Goal: Transaction & Acquisition: Purchase product/service

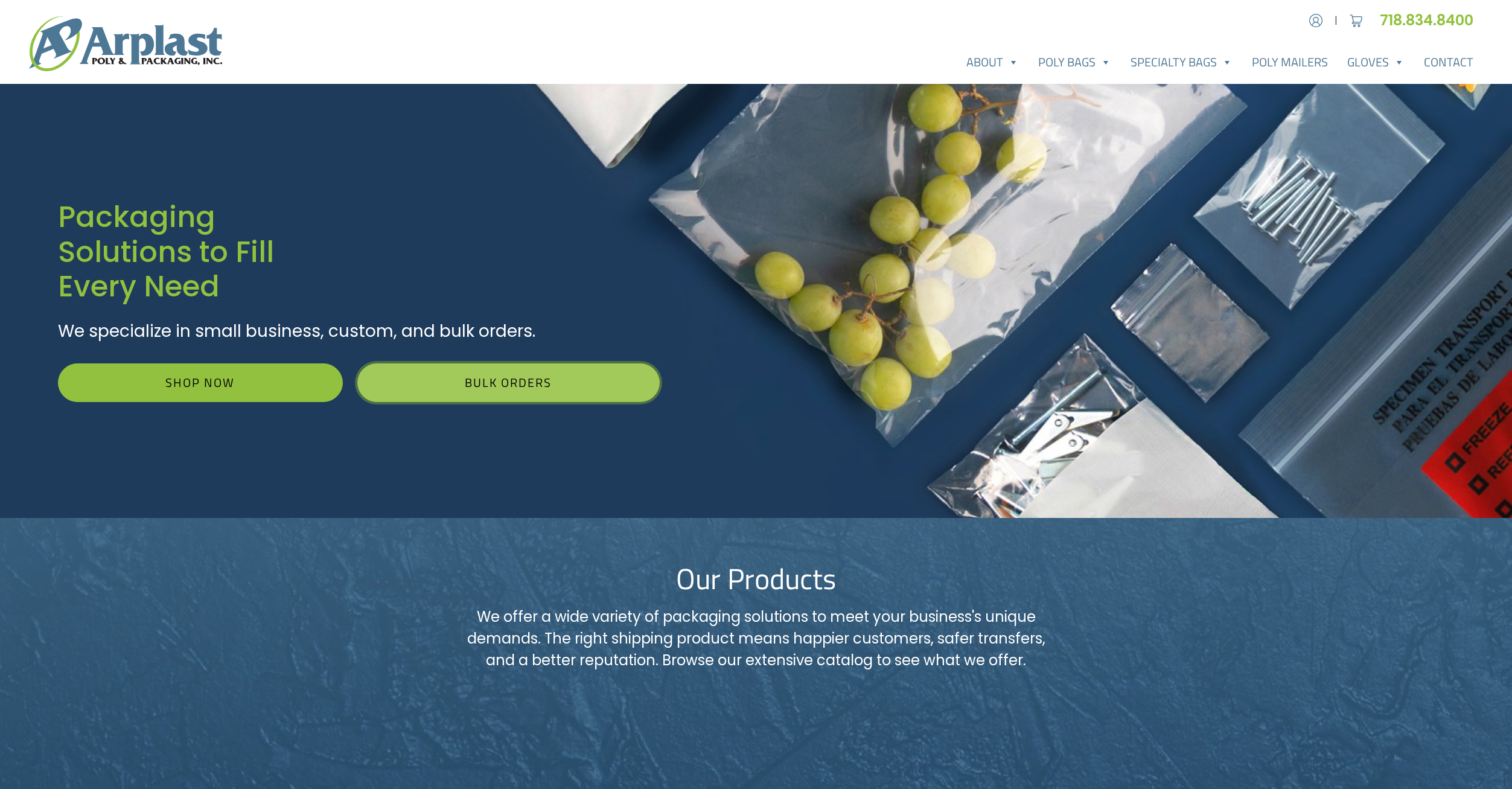
click at [597, 368] on link "Bulk Orders" at bounding box center [508, 383] width 302 height 39
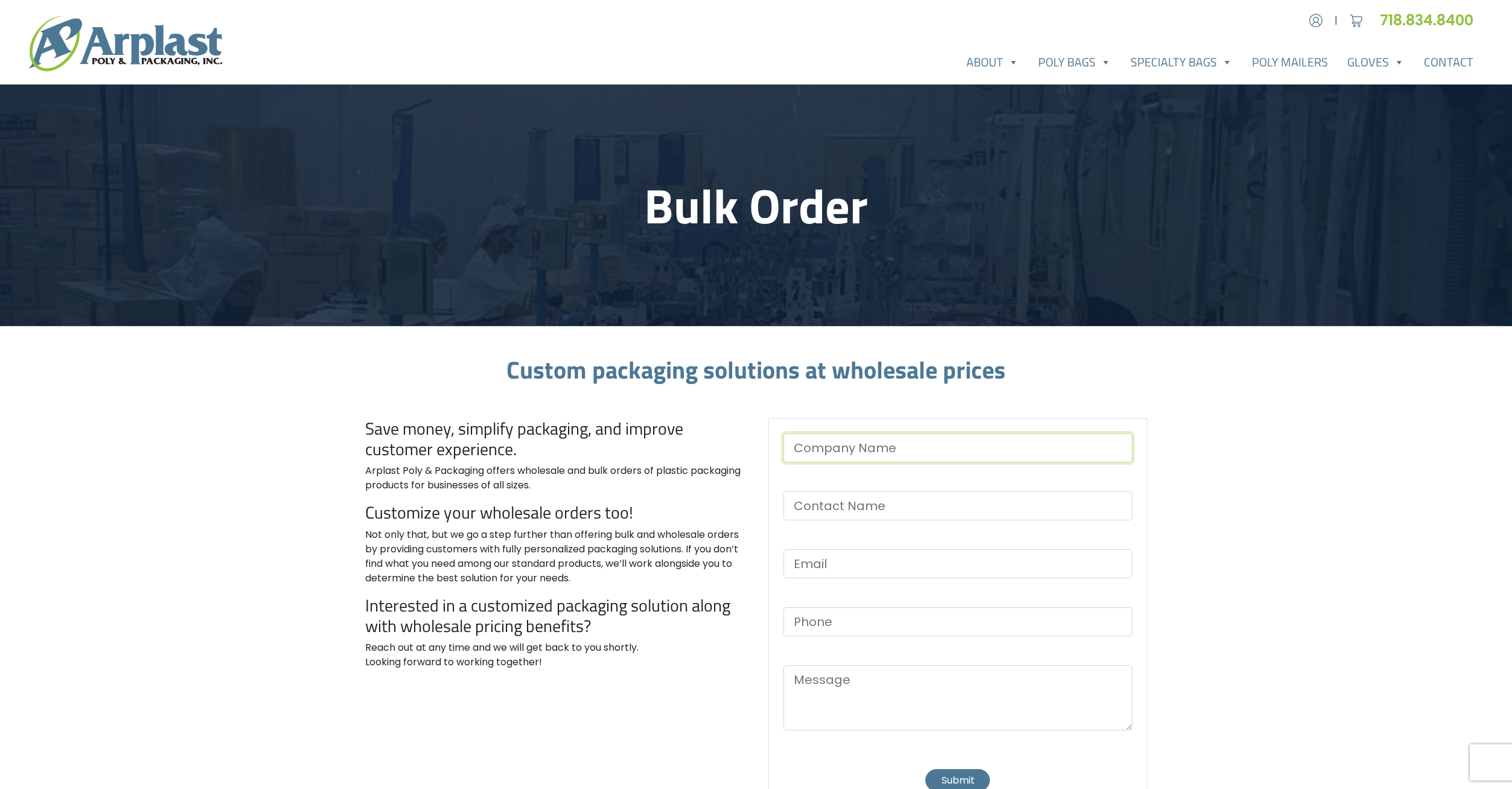
click at [921, 452] on input "Contact form" at bounding box center [957, 448] width 349 height 29
type input "I Janvey and Sons"
type input "Sam Janvey"
click at [988, 565] on input "sjanvey@janvey.cin" at bounding box center [957, 564] width 349 height 29
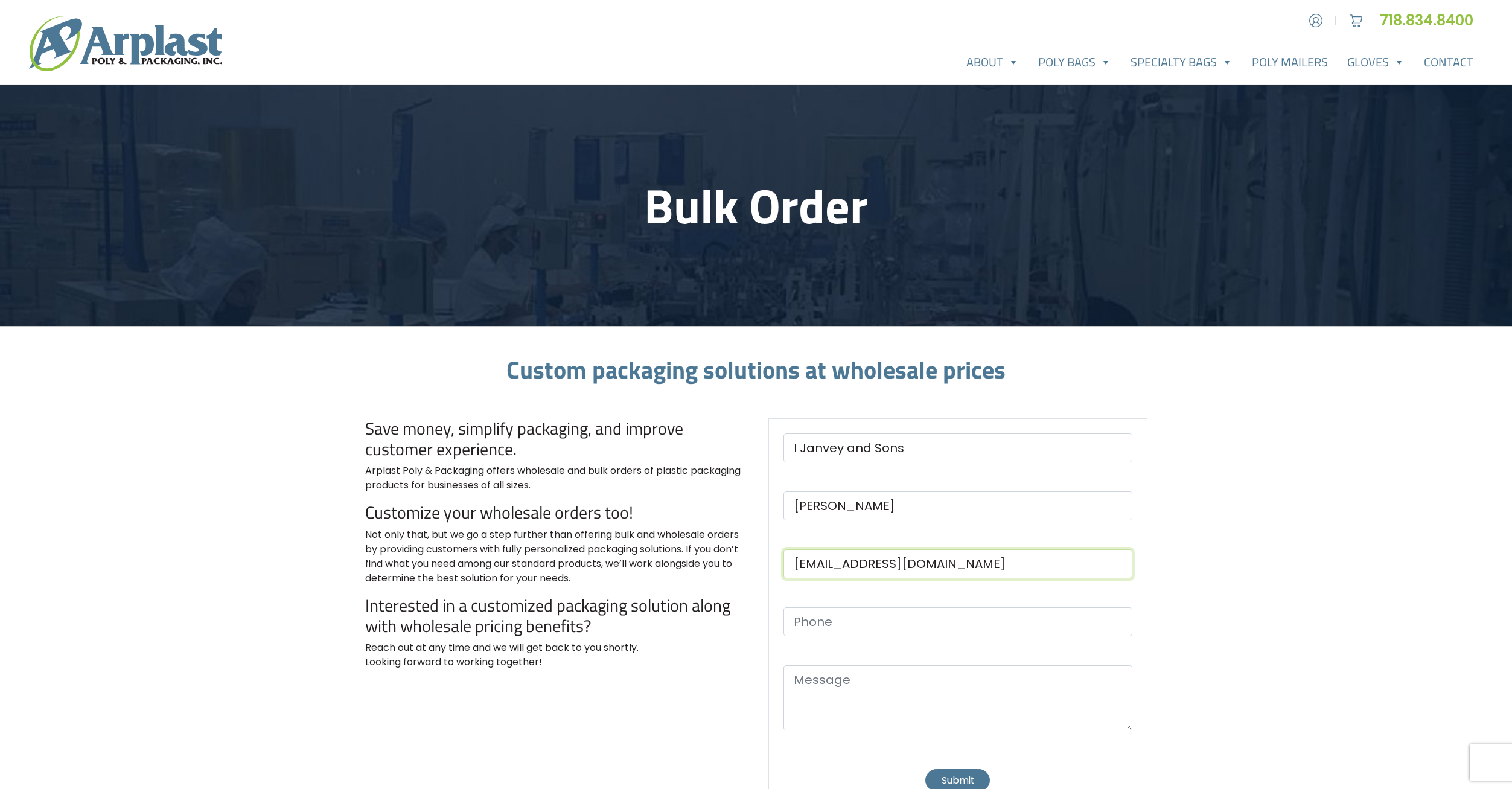
type input "sjanvey@janvey.com"
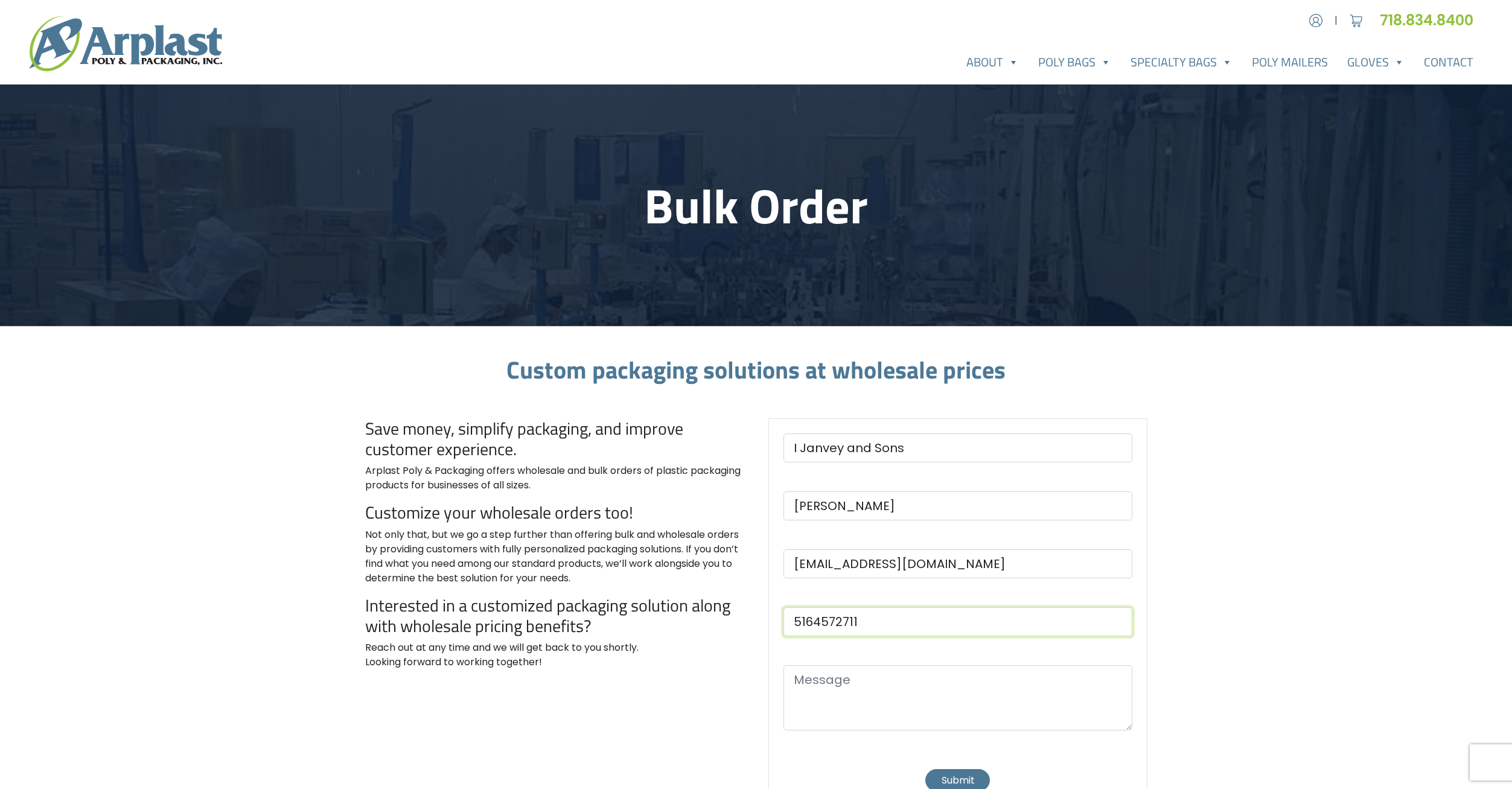
type input "5164572711"
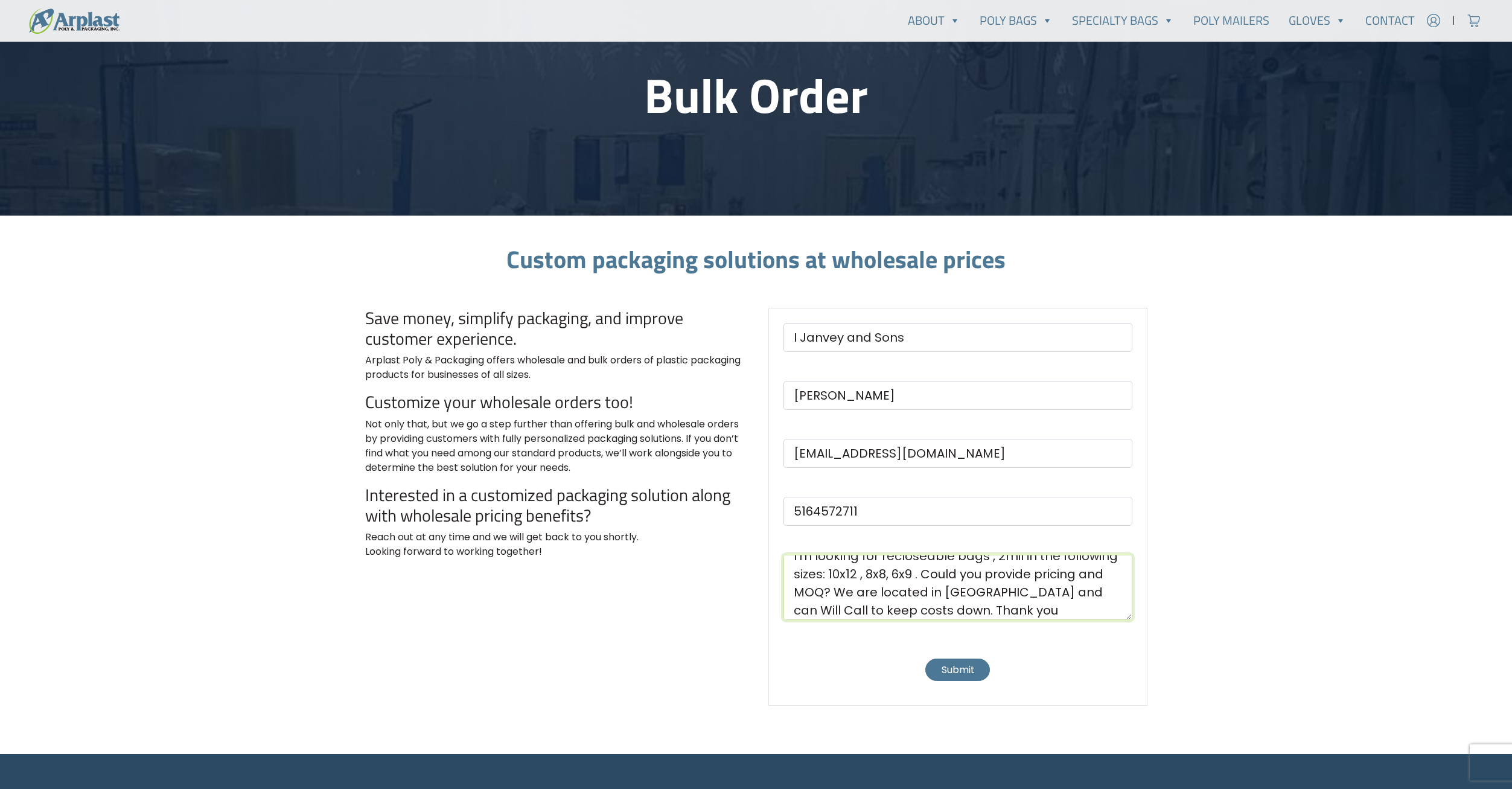
scroll to position [121, 0]
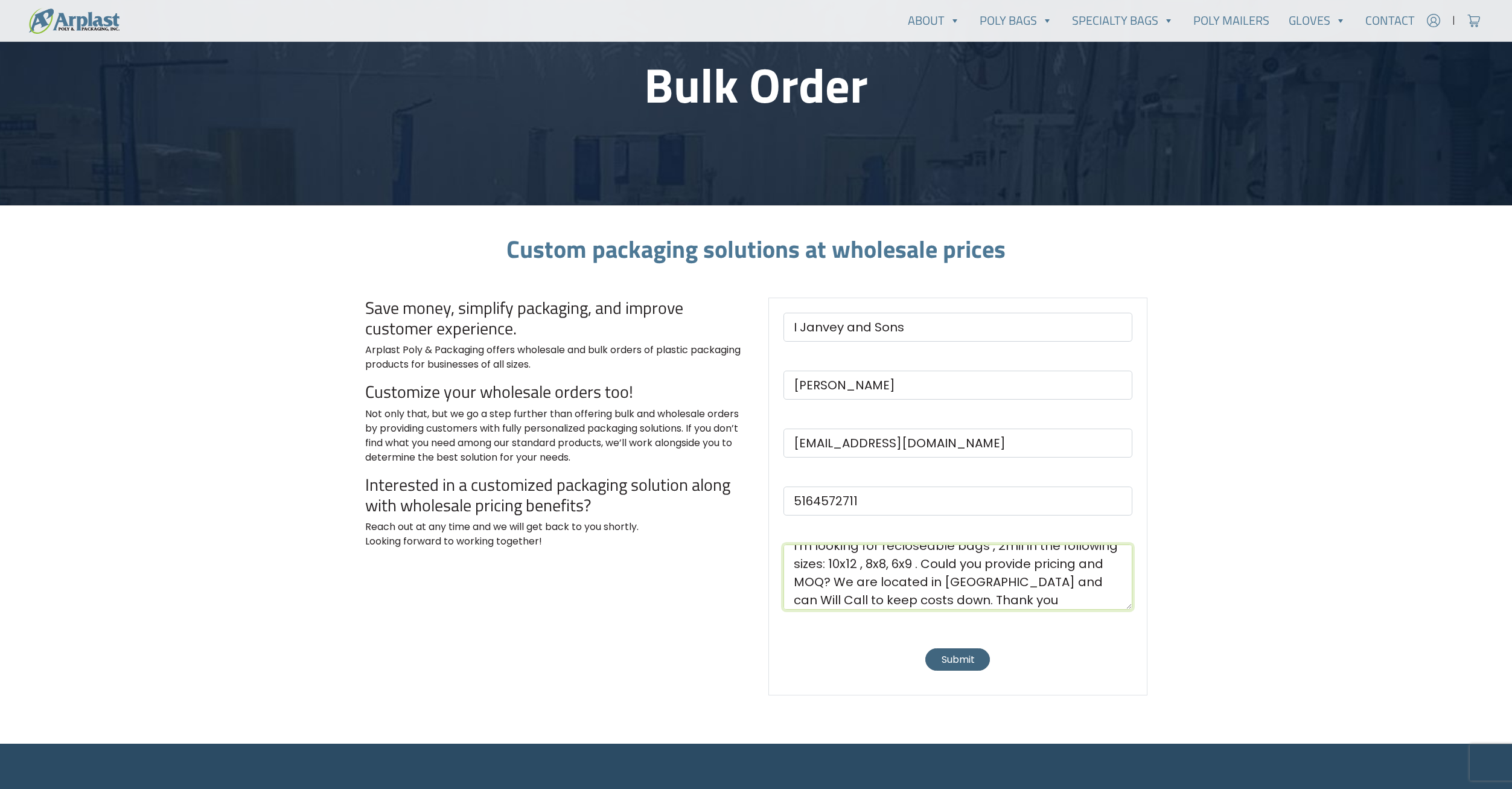
type textarea "I'm looking for recloseable bags , 2mil in the following sizes: 10x12 , 8x8, 6x…"
click at [961, 666] on button "Submit" at bounding box center [957, 660] width 64 height 23
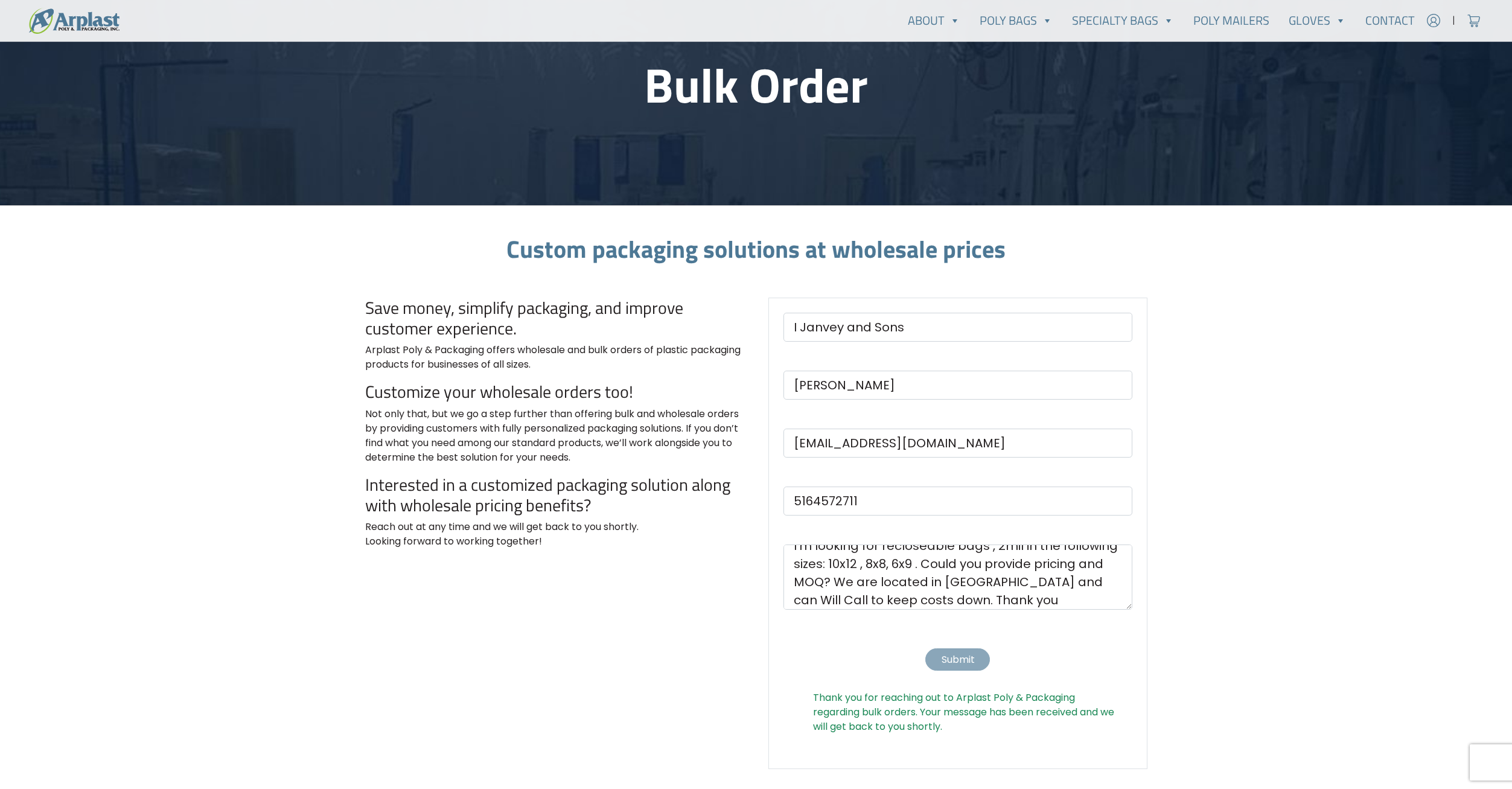
scroll to position [0, 0]
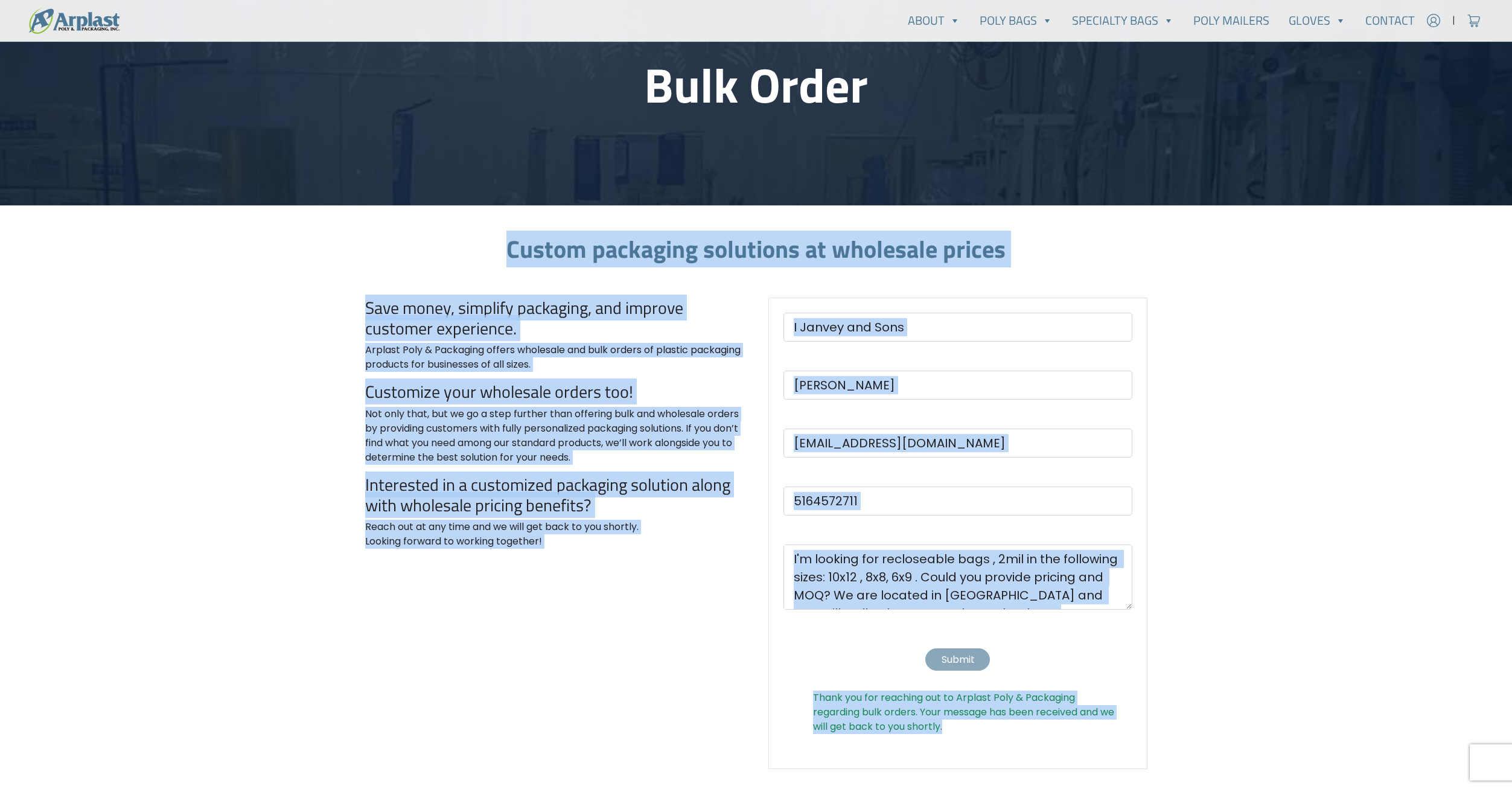
drag, startPoint x: 511, startPoint y: 248, endPoint x: 1240, endPoint y: 762, distance: 892.0
click at [1240, 762] on main "Bulk Order Custom packaging solutions at wholesale prices Save money, simplify …" at bounding box center [756, 390] width 1512 height 854
click at [758, 709] on div "Thank you for reaching out to Arplast Poly & Packaging regarding bulk orders. Y…" at bounding box center [955, 534] width 399 height 472
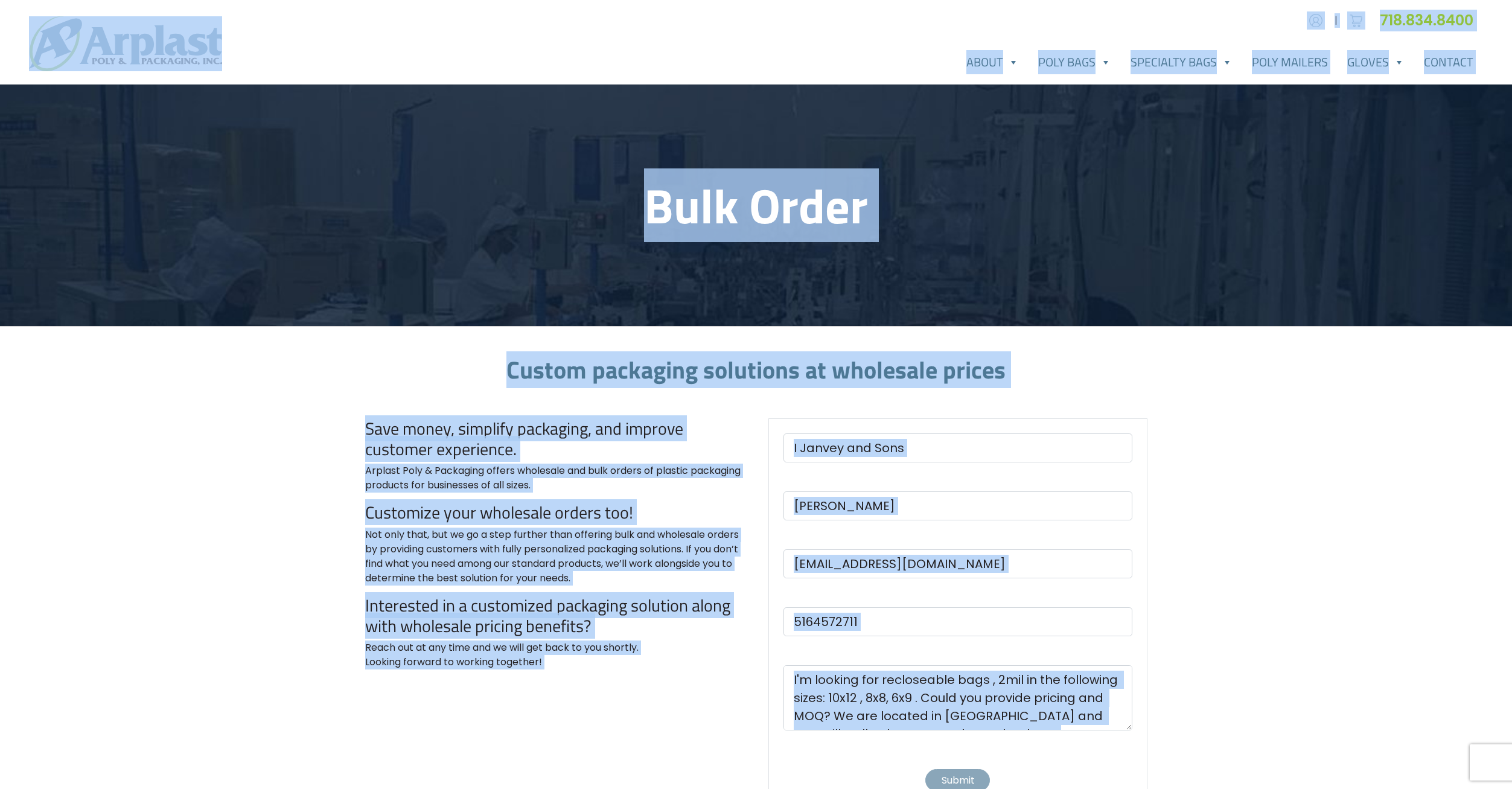
drag, startPoint x: 969, startPoint y: 731, endPoint x: 98, endPoint y: -23, distance: 1152.0
click at [98, 0] on html "Account | Cart 718.834.8400 About FAQ" at bounding box center [756, 600] width 1512 height 1200
drag, startPoint x: 98, startPoint y: -23, endPoint x: 179, endPoint y: 211, distance: 247.6
click at [179, 211] on header "Bulk Order" at bounding box center [756, 205] width 1512 height 241
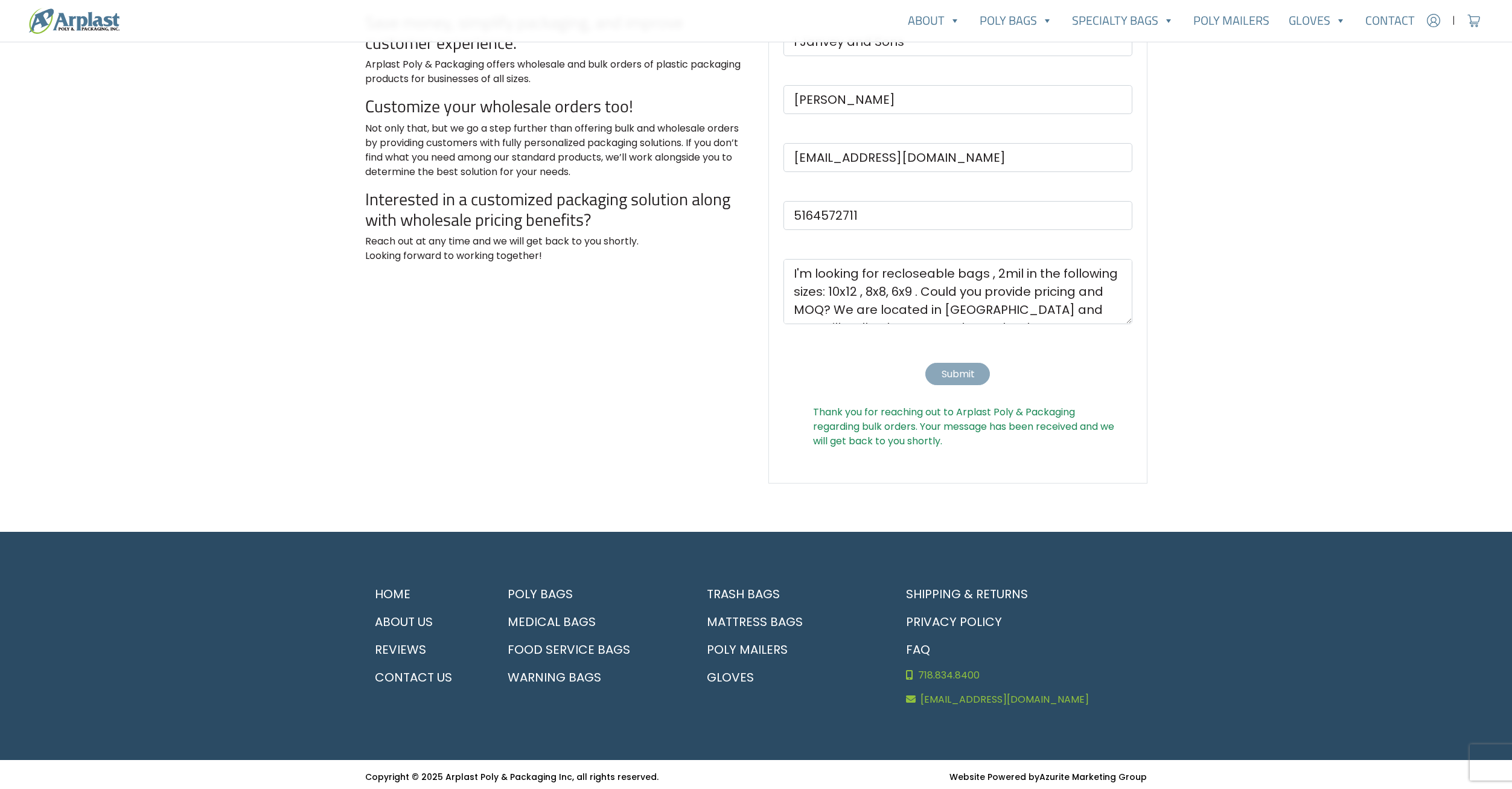
scroll to position [411, 0]
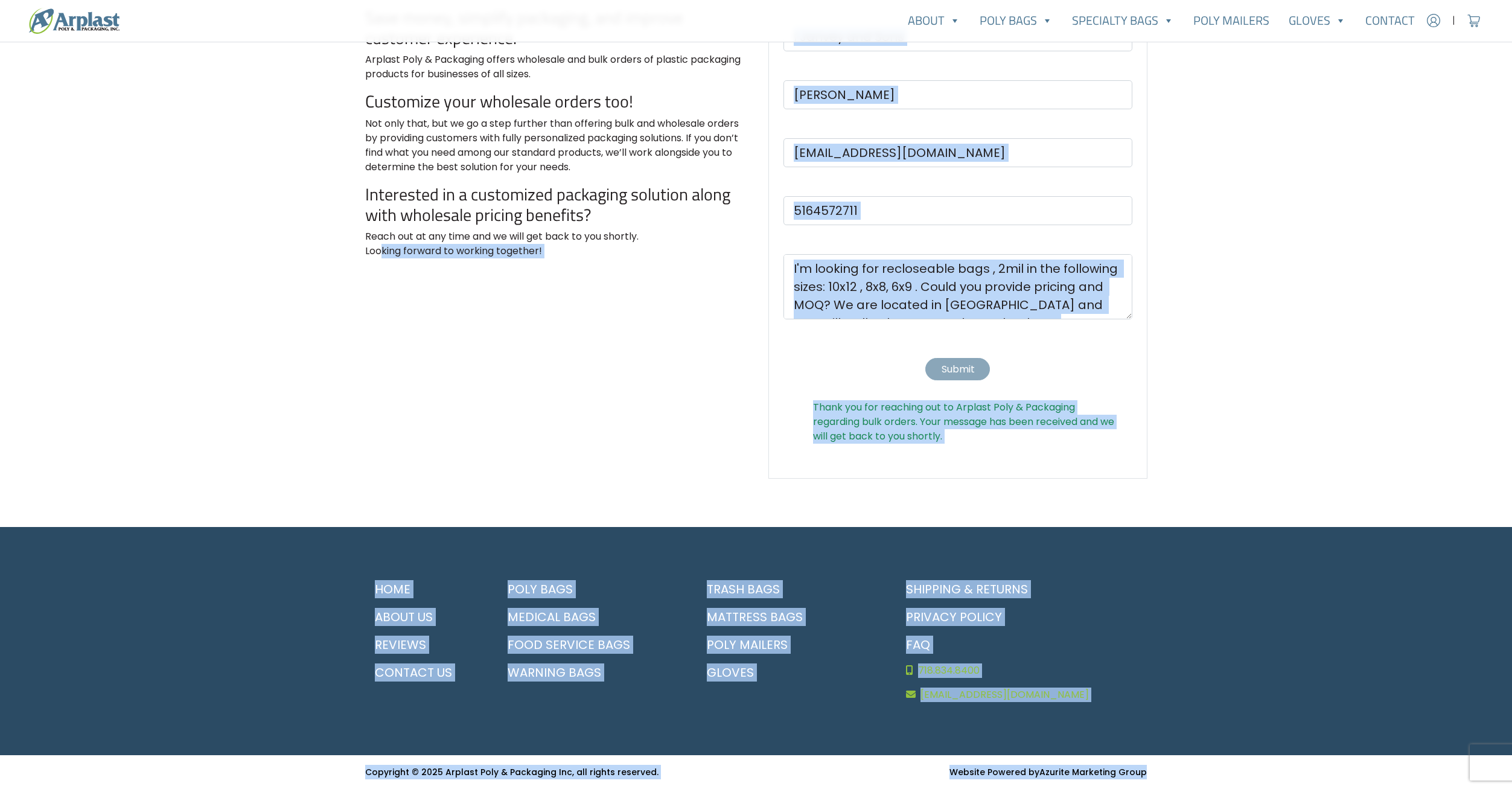
drag, startPoint x: 377, startPoint y: 449, endPoint x: 1251, endPoint y: 792, distance: 938.9
click at [1251, 789] on html "Account | Cart 718.834.8400 About FAQ" at bounding box center [756, 189] width 1512 height 1200
click at [723, 713] on footer "Home About Us Reviews Contact Us Poly Bags Medical Bags Food Service Bags Warni…" at bounding box center [756, 641] width 1512 height 228
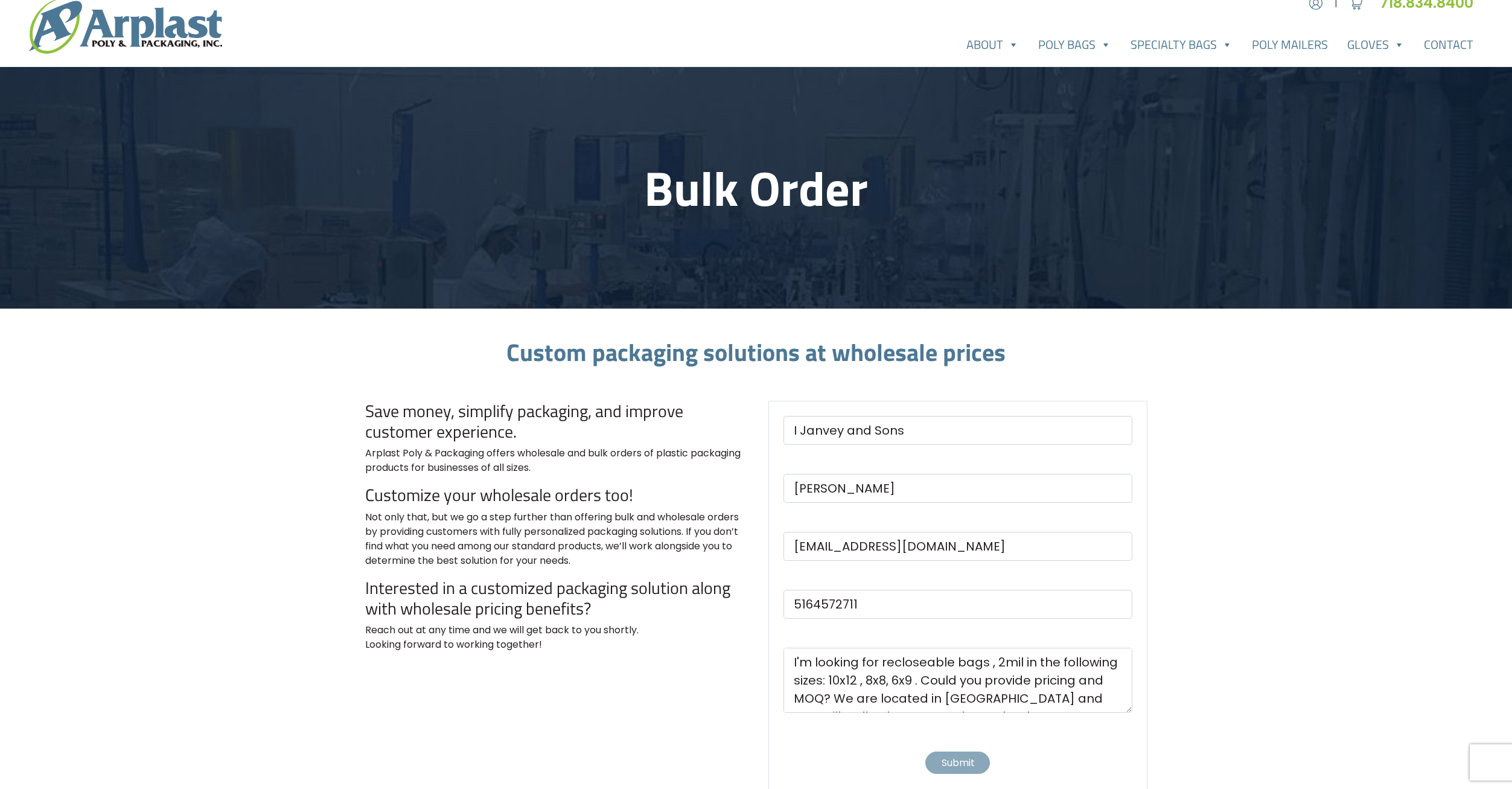
scroll to position [0, 0]
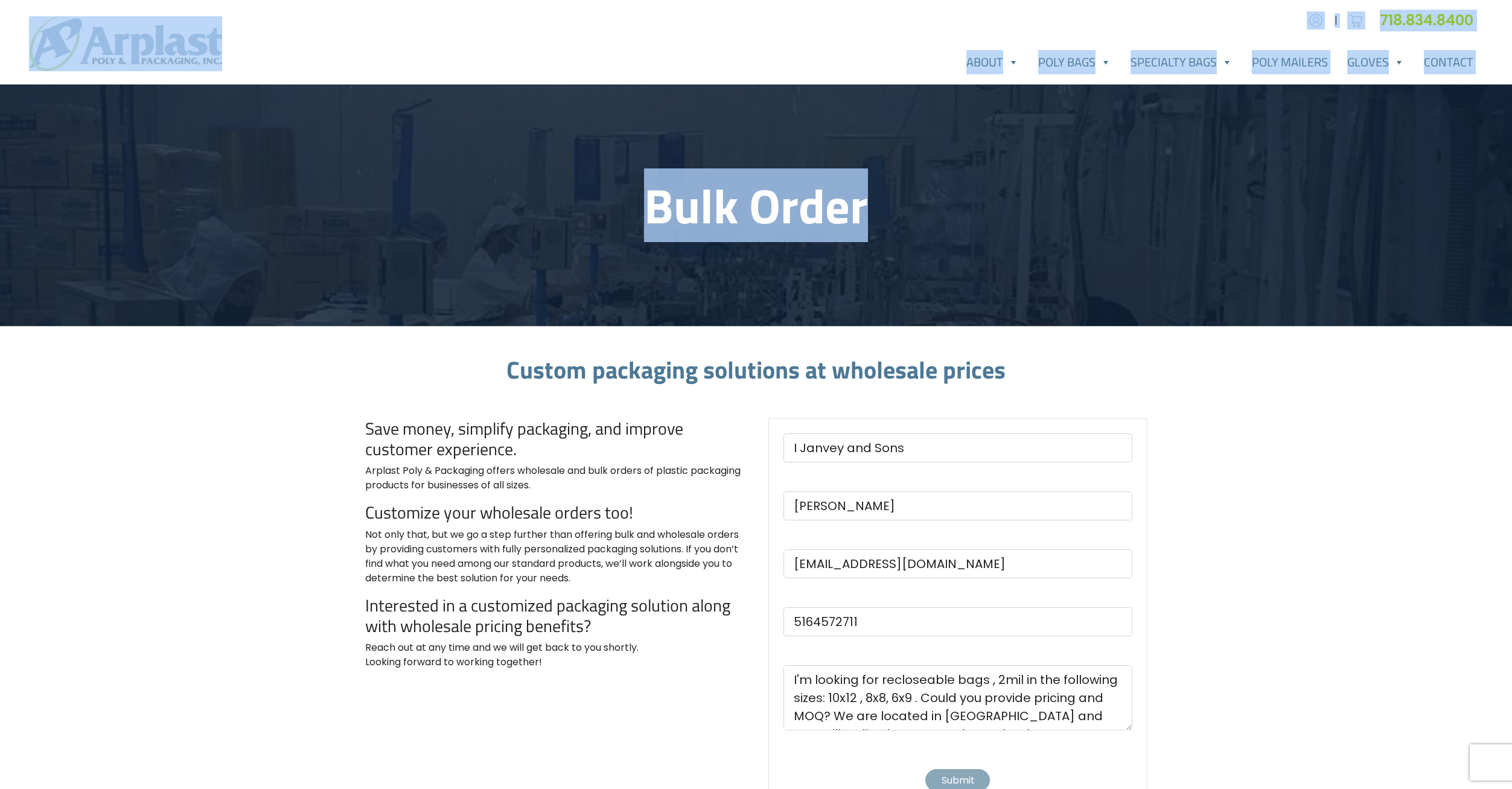
drag, startPoint x: 897, startPoint y: 205, endPoint x: 9, endPoint y: -49, distance: 923.6
click at [9, 0] on html "Account | Cart 718.834.8400 About FAQ" at bounding box center [756, 600] width 1512 height 1200
click at [895, 200] on h1 "Bulk Order" at bounding box center [756, 205] width 782 height 58
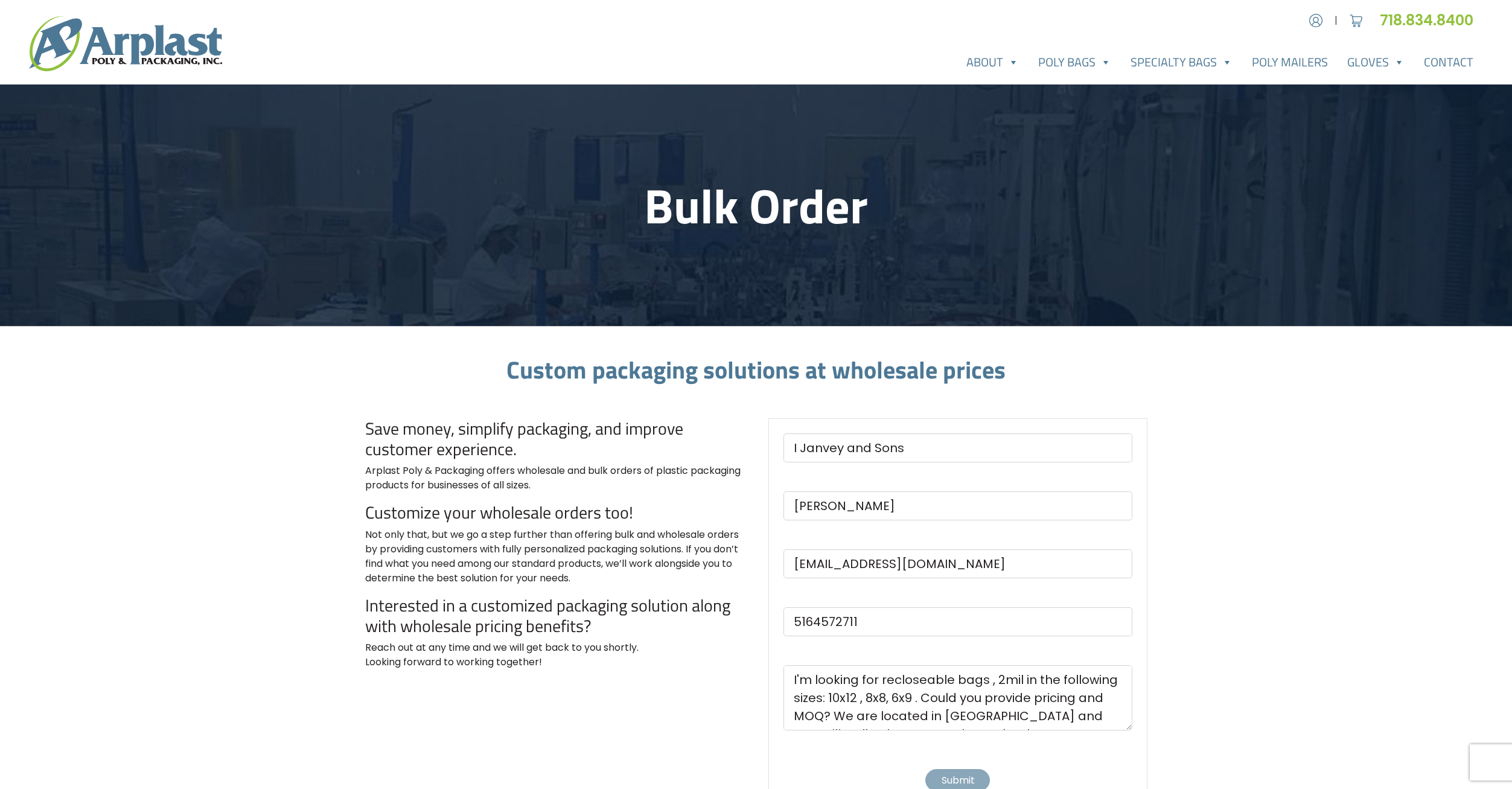
click at [1024, 360] on h1 "Custom packaging solutions at wholesale prices" at bounding box center [756, 370] width 782 height 29
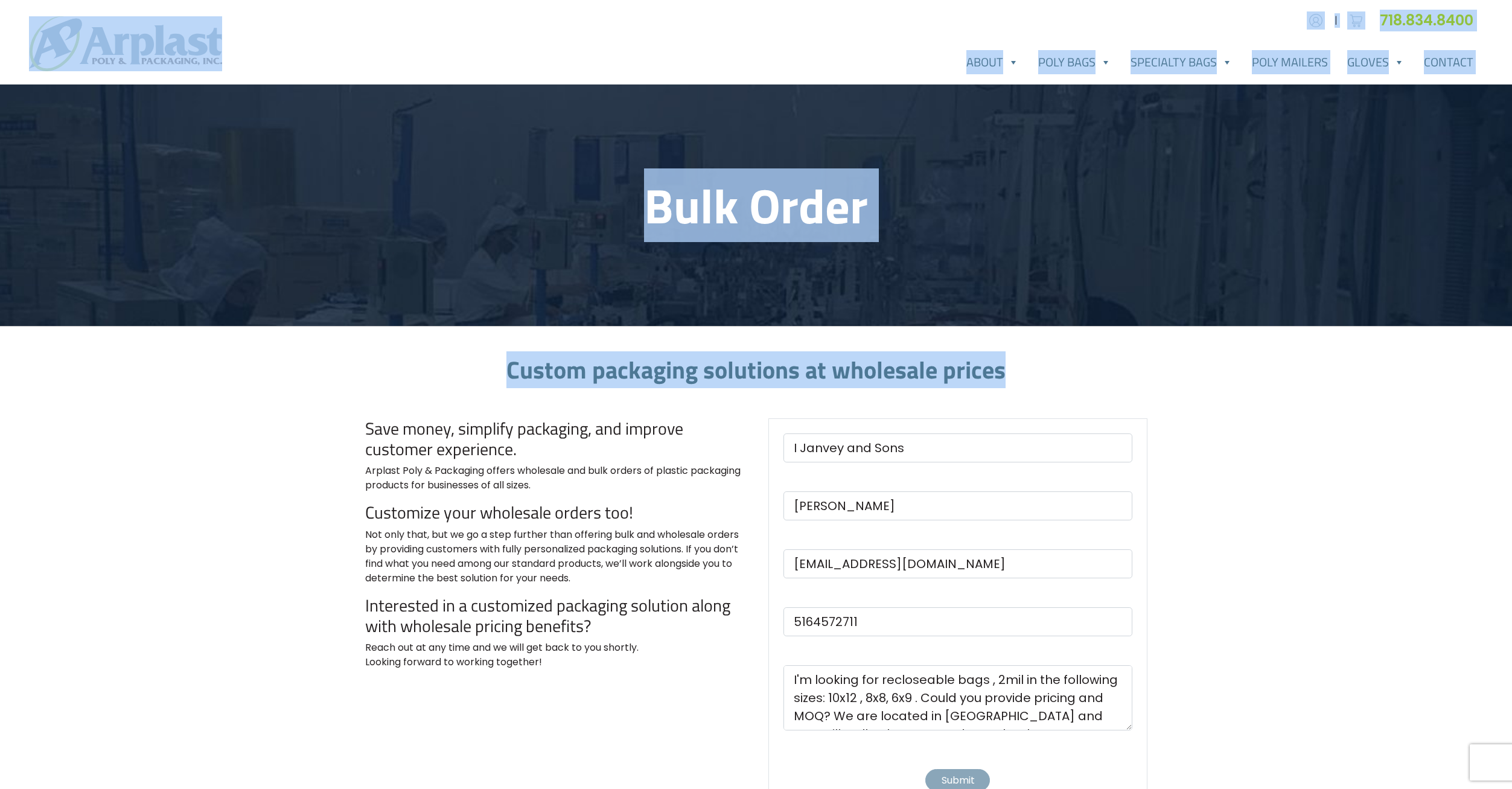
drag, startPoint x: 1046, startPoint y: 379, endPoint x: 27, endPoint y: -18, distance: 1093.6
click at [27, 0] on html "Account | Cart 718.834.8400 About FAQ" at bounding box center [756, 600] width 1512 height 1200
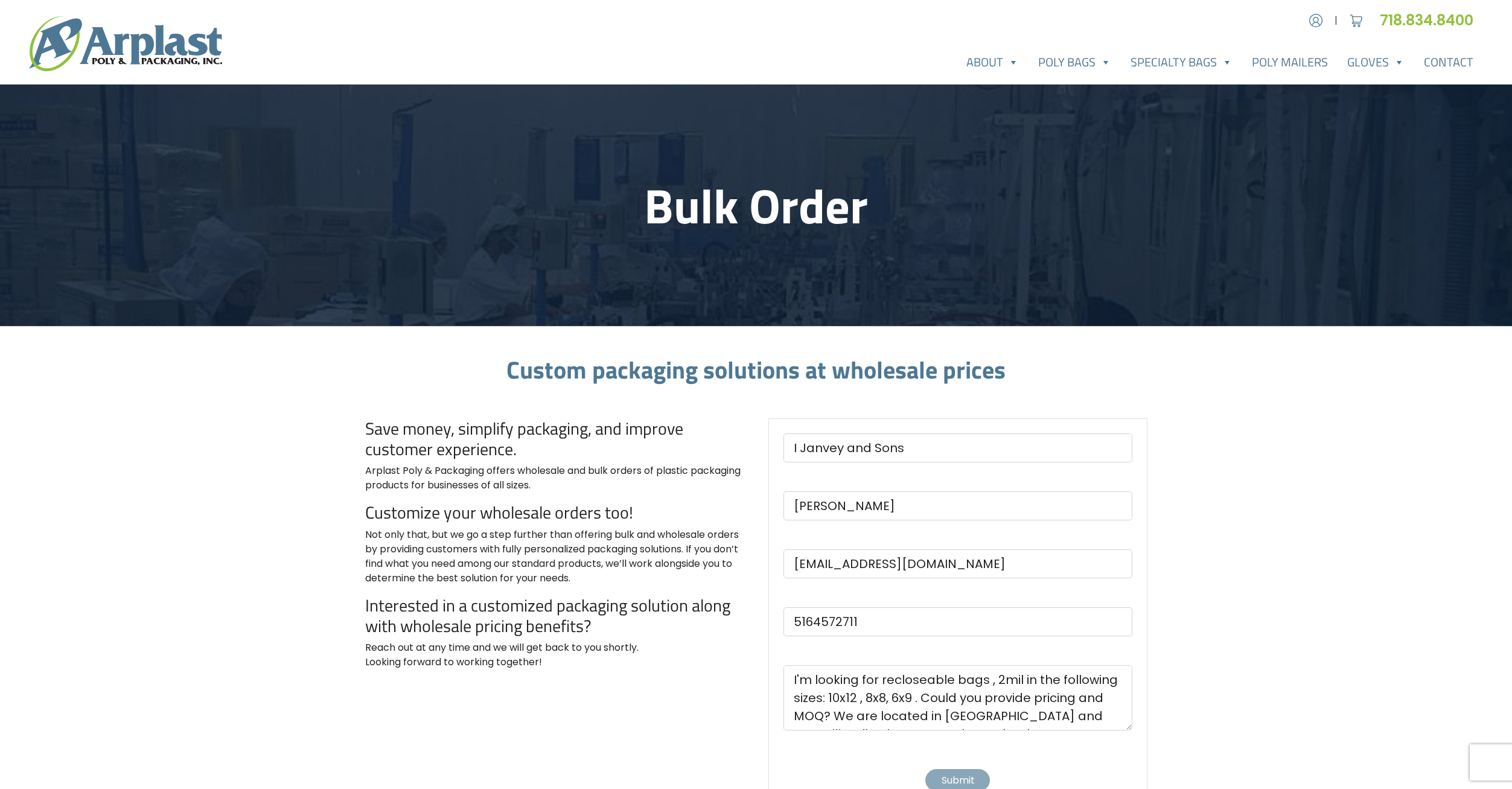
click at [142, 409] on main "Bulk Order Custom packaging solutions at wholesale prices Save money, simplify …" at bounding box center [756, 511] width 1512 height 854
click at [1076, 66] on link "Poly Bags" at bounding box center [1074, 62] width 92 height 24
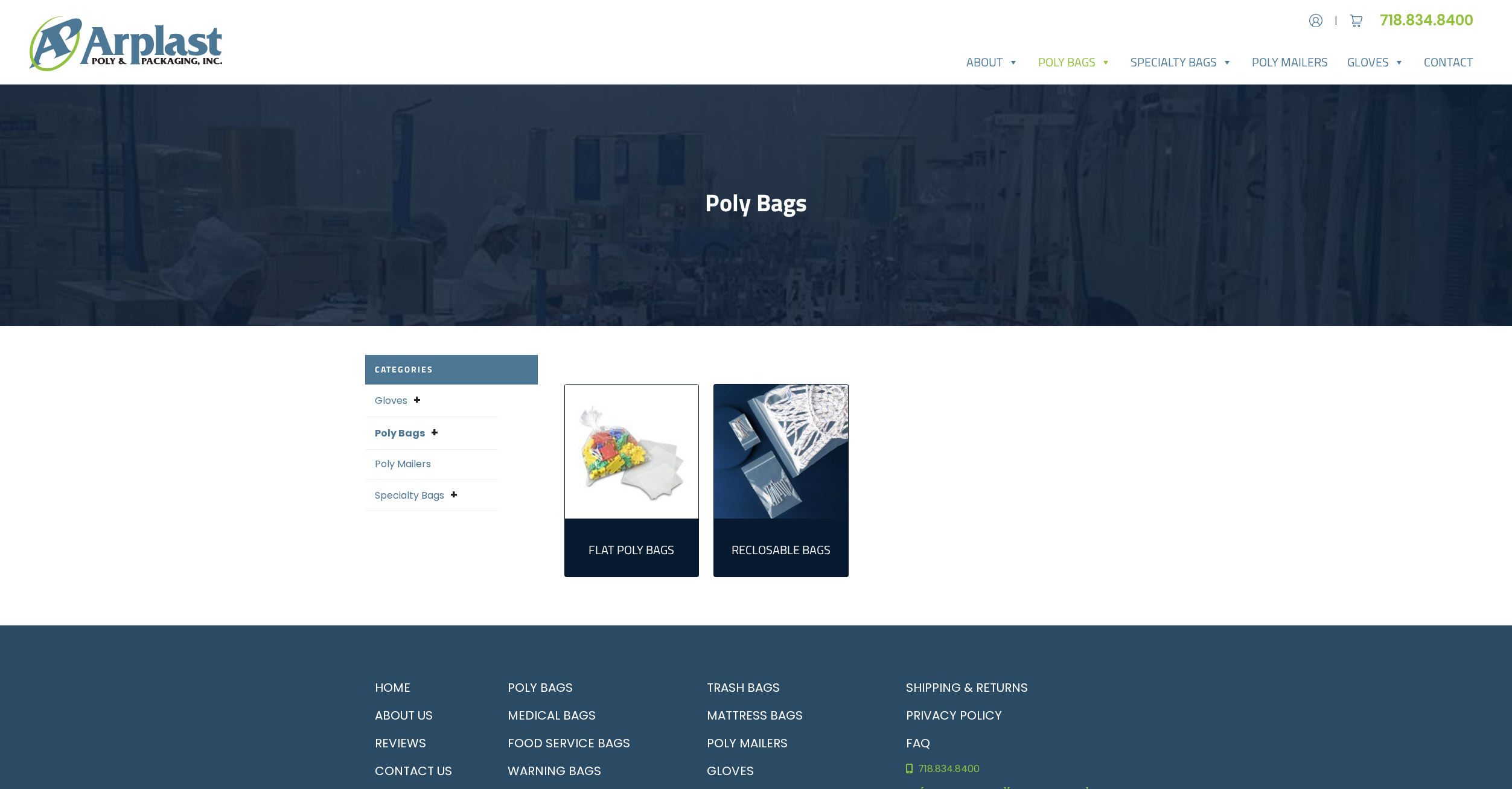
click at [769, 485] on img "Visit product category Reclosable Bags" at bounding box center [781, 452] width 134 height 134
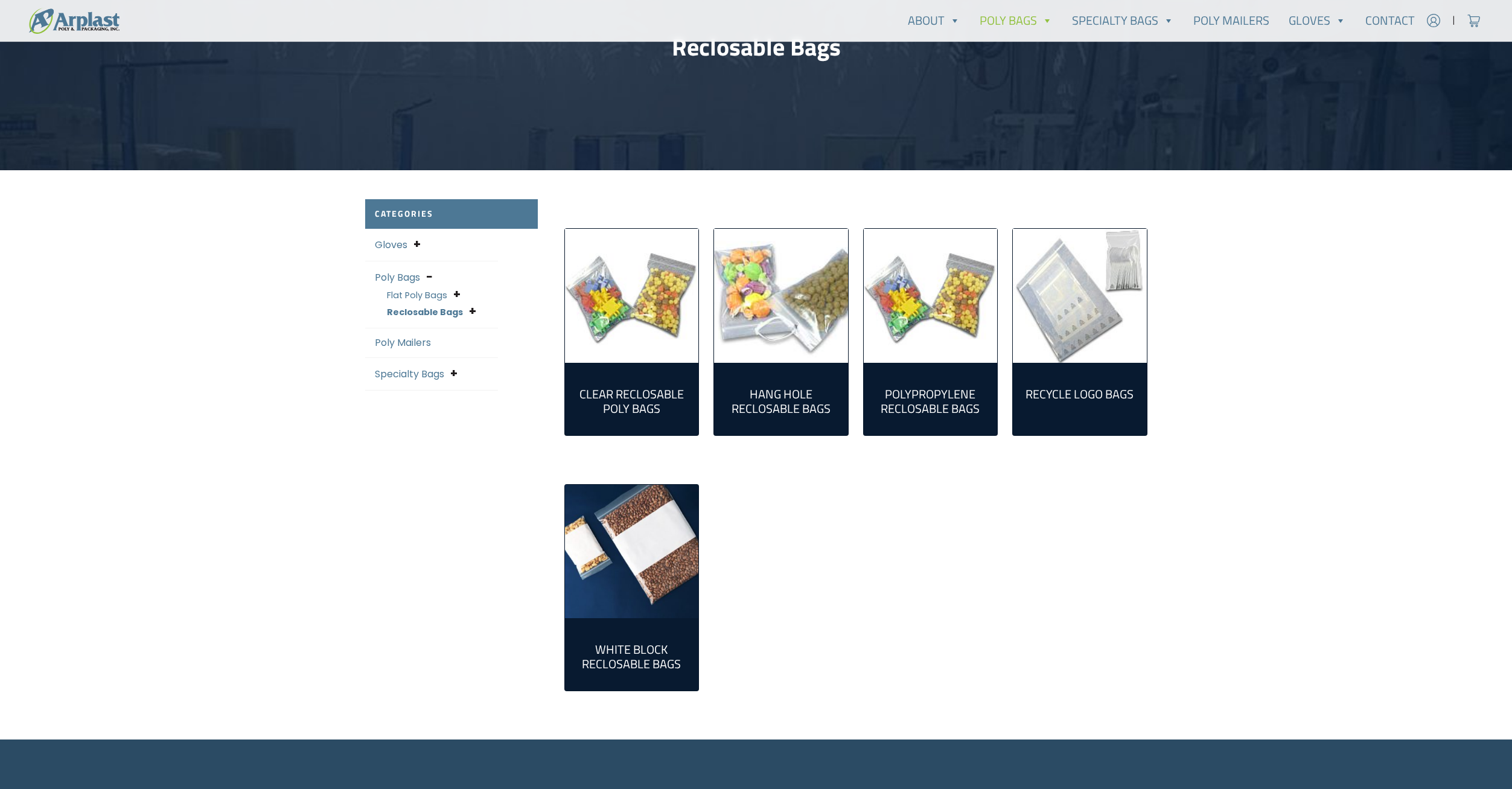
scroll to position [181, 0]
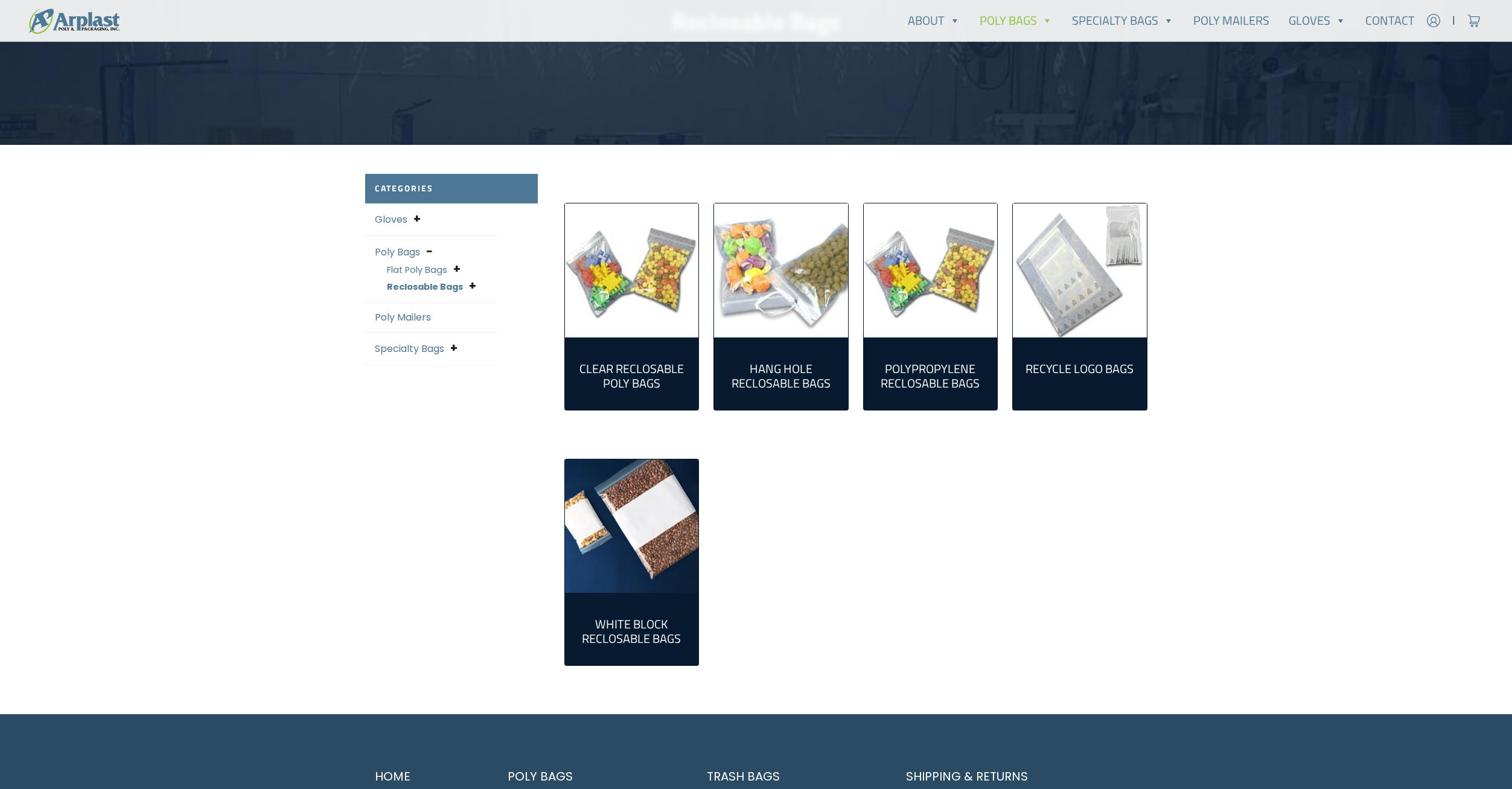
click at [643, 376] on h2 "Clear Reclosable Poly Bags (86)" at bounding box center [632, 376] width 115 height 29
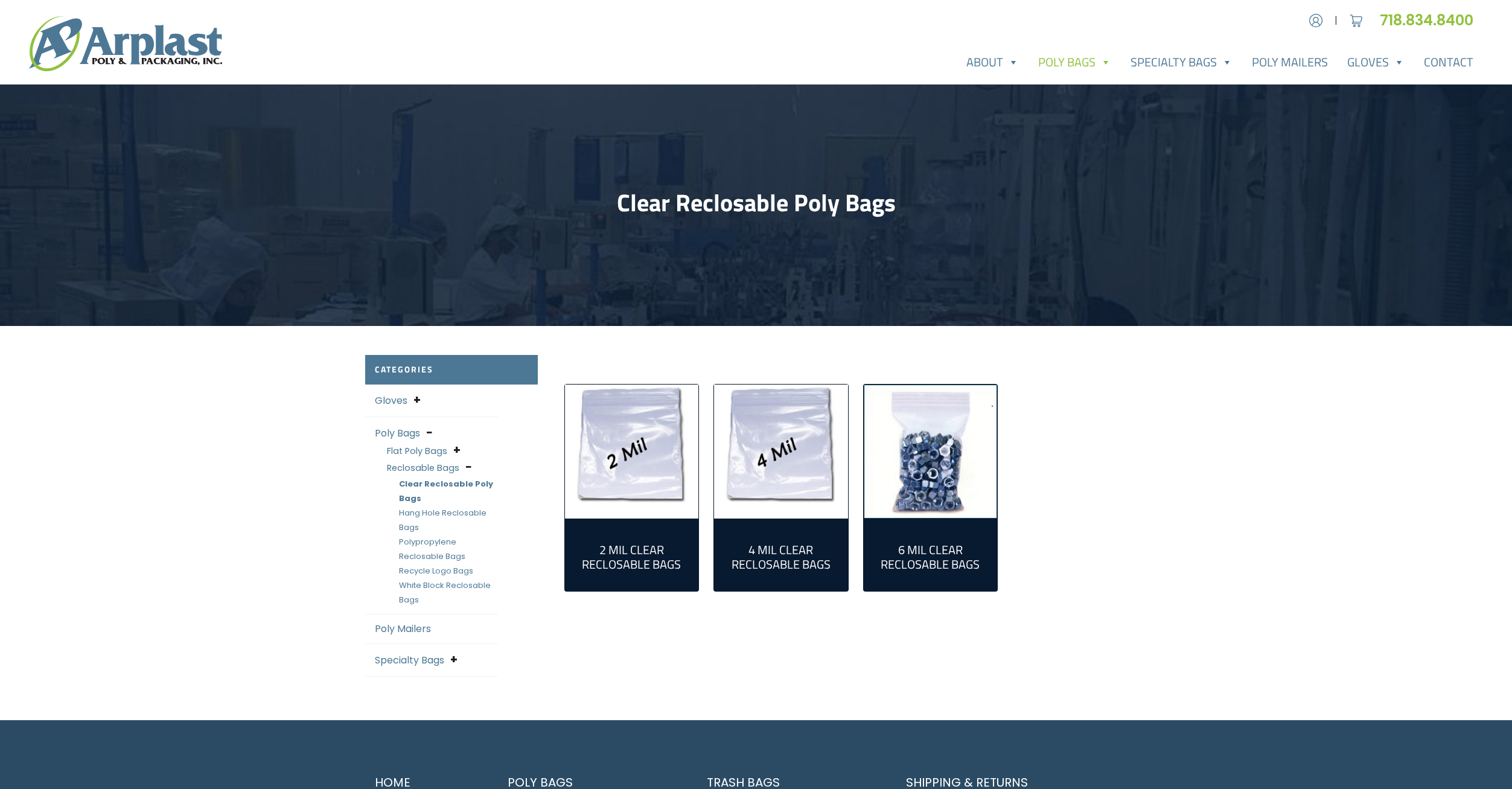
click at [607, 459] on img "Visit product category 2 Mil Clear Reclosable Bags" at bounding box center [632, 452] width 134 height 134
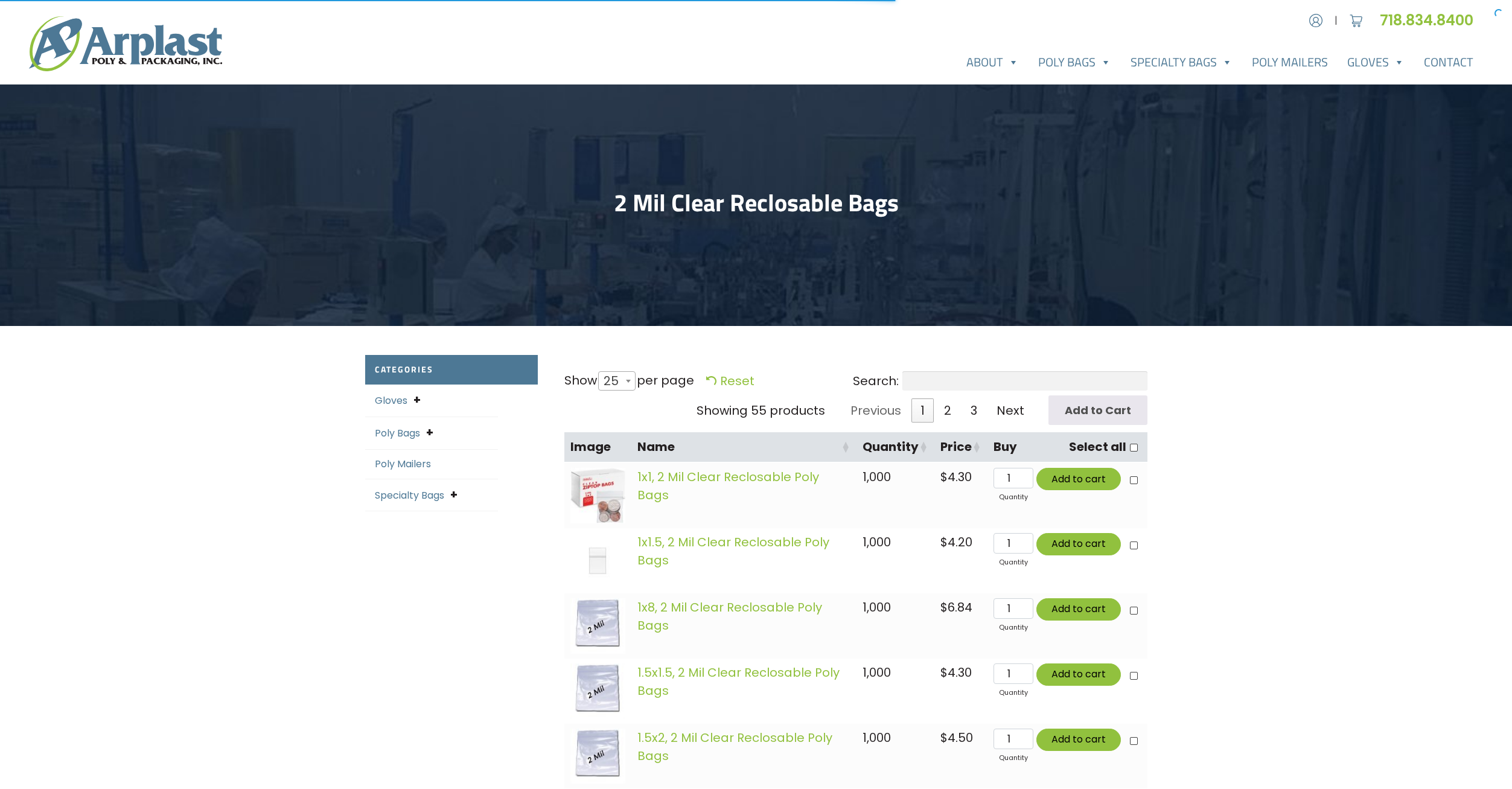
select select "25"
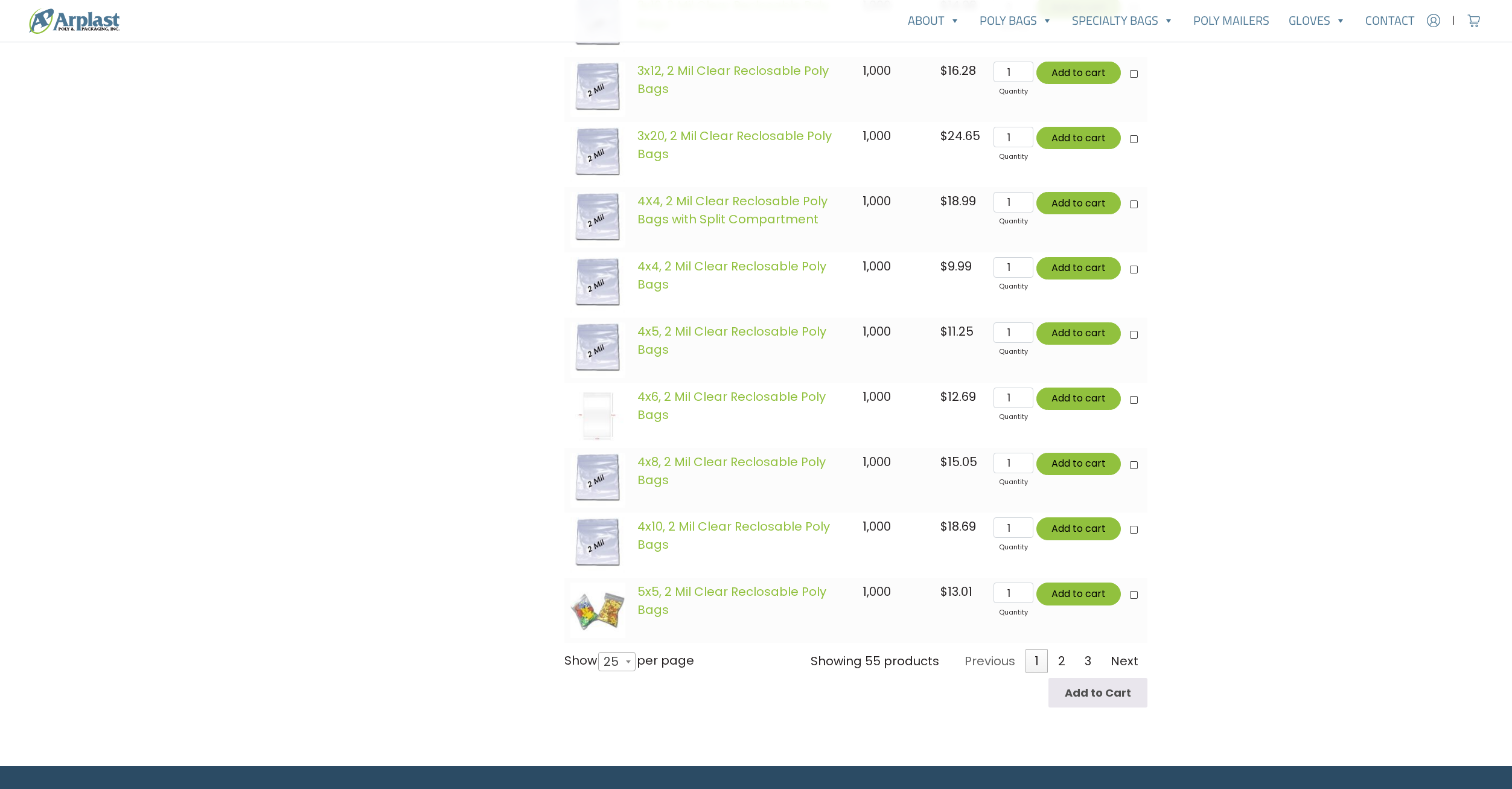
scroll to position [1691, 0]
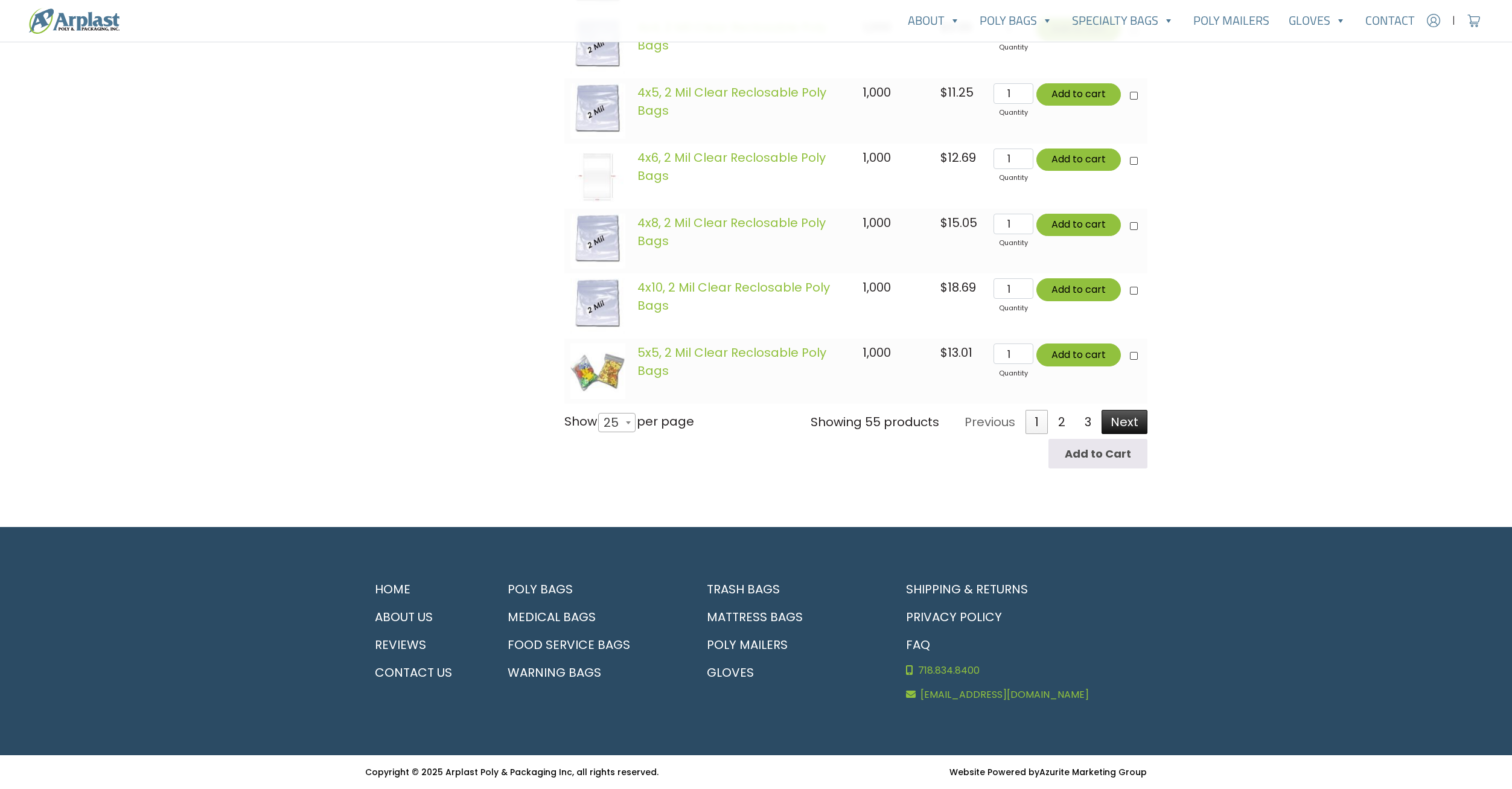
click at [1116, 429] on link "Next" at bounding box center [1124, 422] width 46 height 24
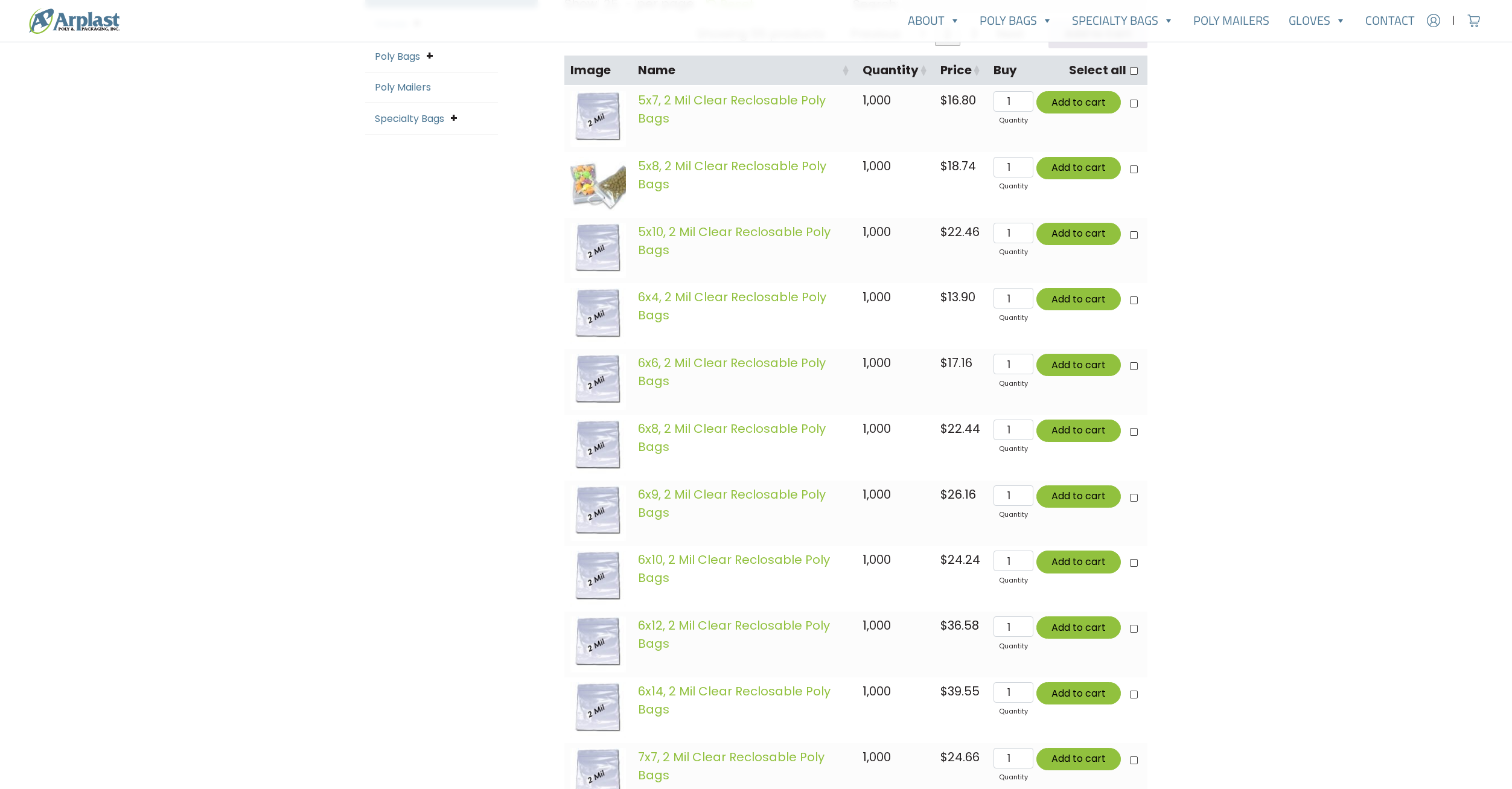
scroll to position [371, 0]
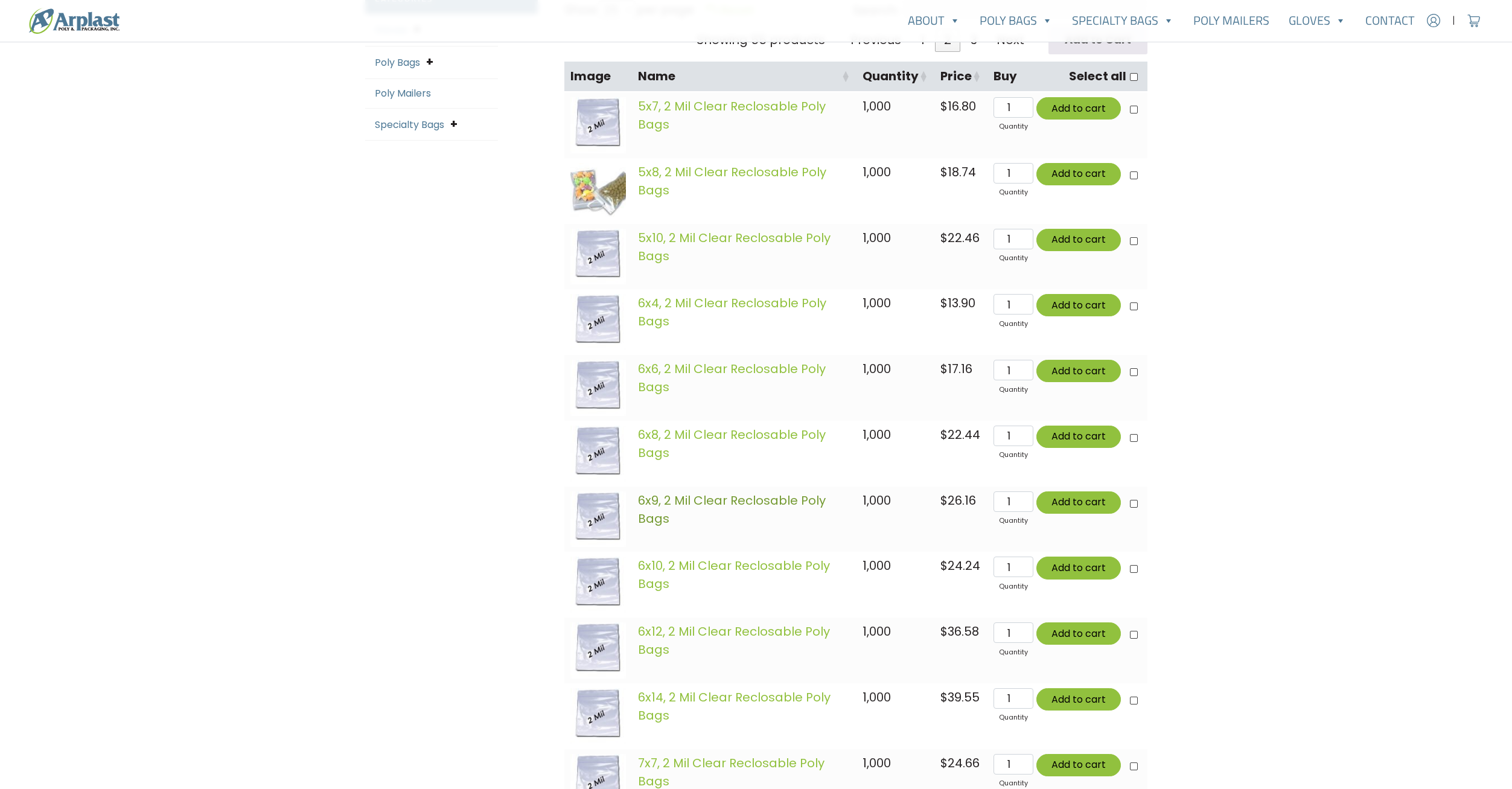
click at [702, 504] on link "6x9, 2 Mil Clear Reclosable Poly Bags" at bounding box center [731, 509] width 188 height 35
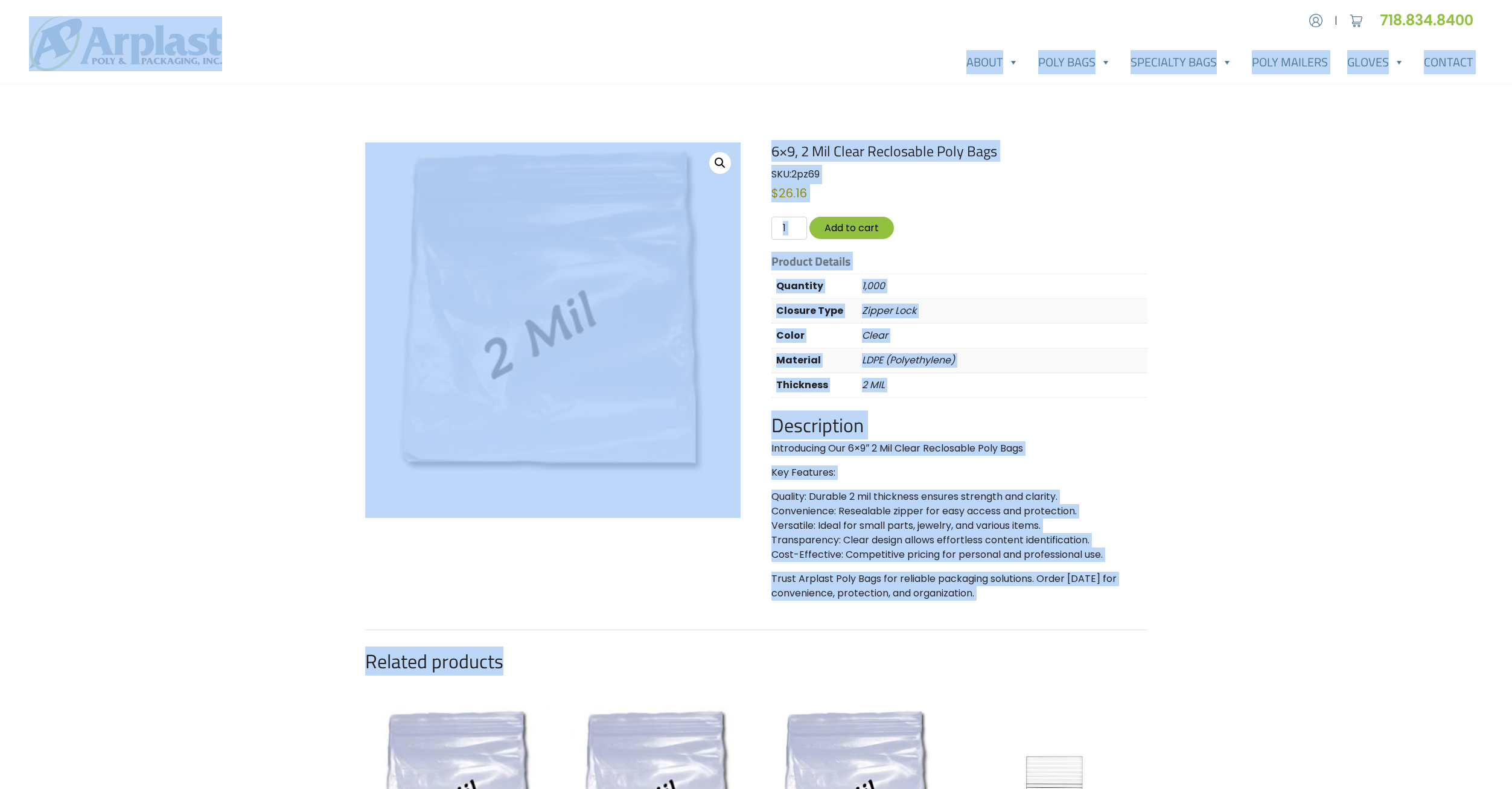
drag, startPoint x: 1186, startPoint y: 172, endPoint x: 92, endPoint y: 52, distance: 1100.6
click at [92, 52] on div "Account | Cart 718.834.8400" at bounding box center [756, 635] width 1512 height 1271
drag, startPoint x: 92, startPoint y: 52, endPoint x: 208, endPoint y: 420, distance: 385.8
click at [208, 420] on div "Account | Cart 718.834.8400" at bounding box center [756, 635] width 1512 height 1271
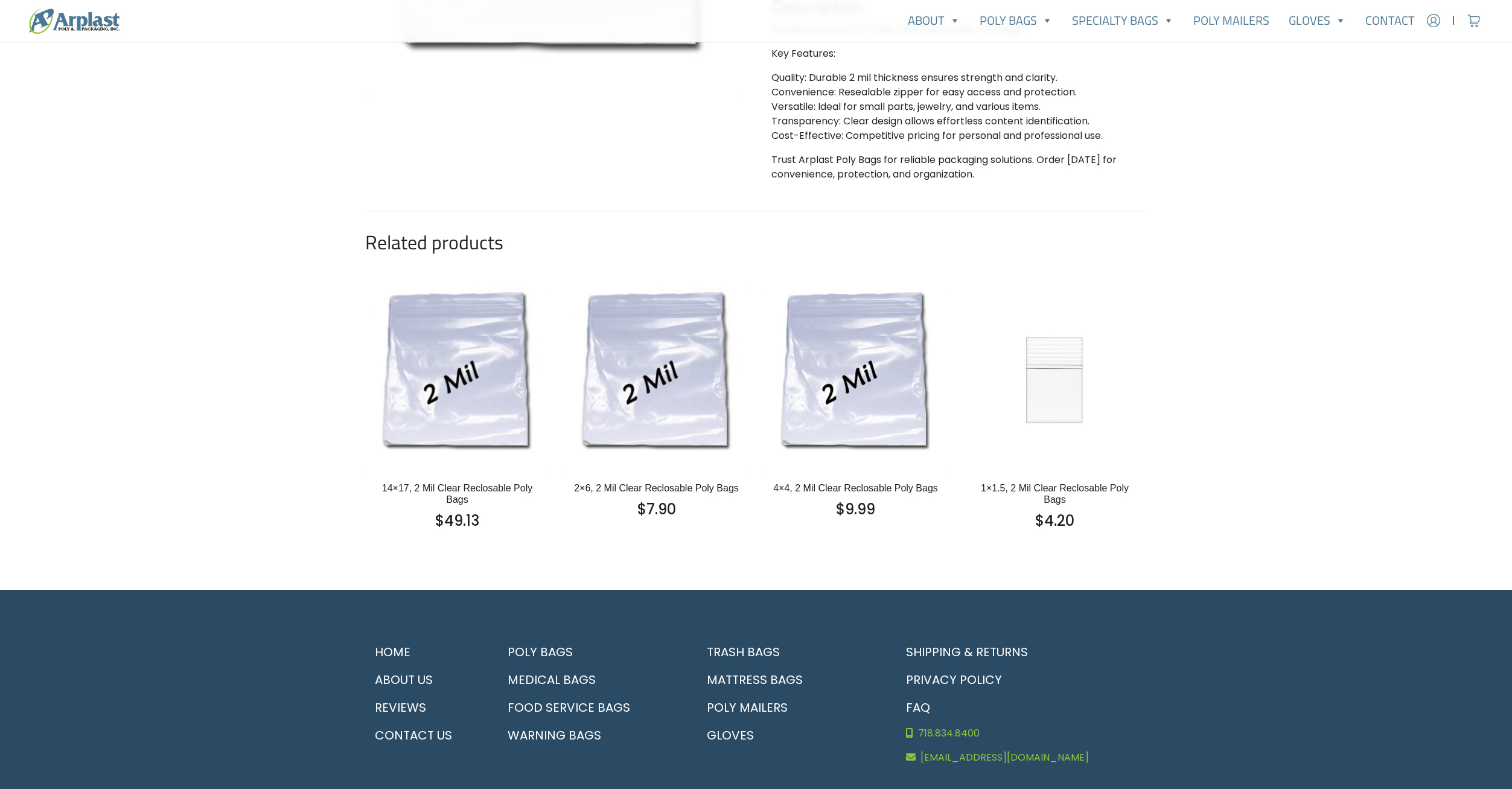
scroll to position [423, 0]
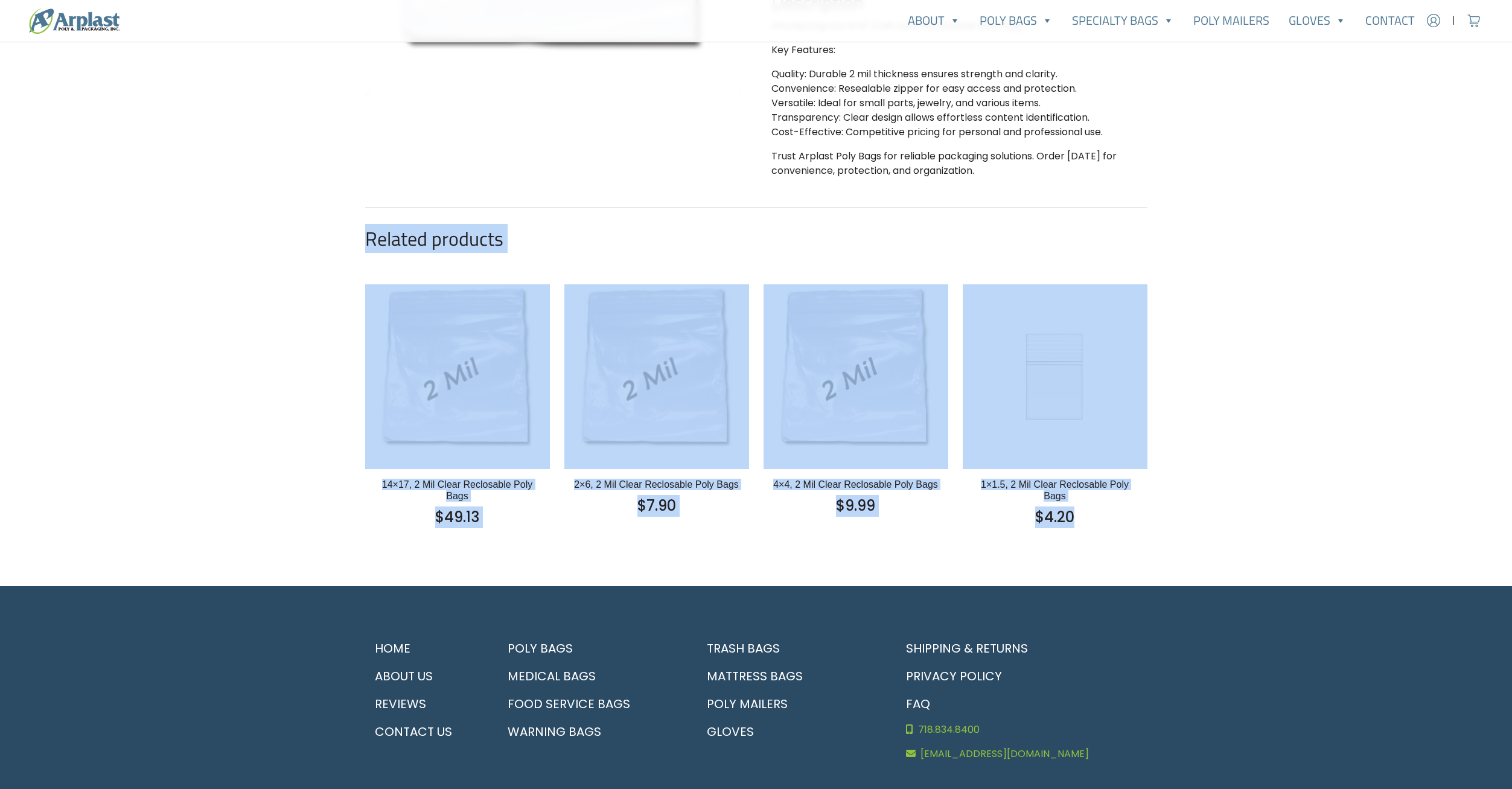
drag, startPoint x: 1168, startPoint y: 526, endPoint x: 350, endPoint y: 215, distance: 875.1
click at [350, 215] on div "Account | Cart 718.834.8400" at bounding box center [756, 213] width 1512 height 1271
drag, startPoint x: 350, startPoint y: 215, endPoint x: 1184, endPoint y: 519, distance: 887.7
click at [1184, 519] on div "Account | Cart 718.834.8400" at bounding box center [756, 213] width 1512 height 1271
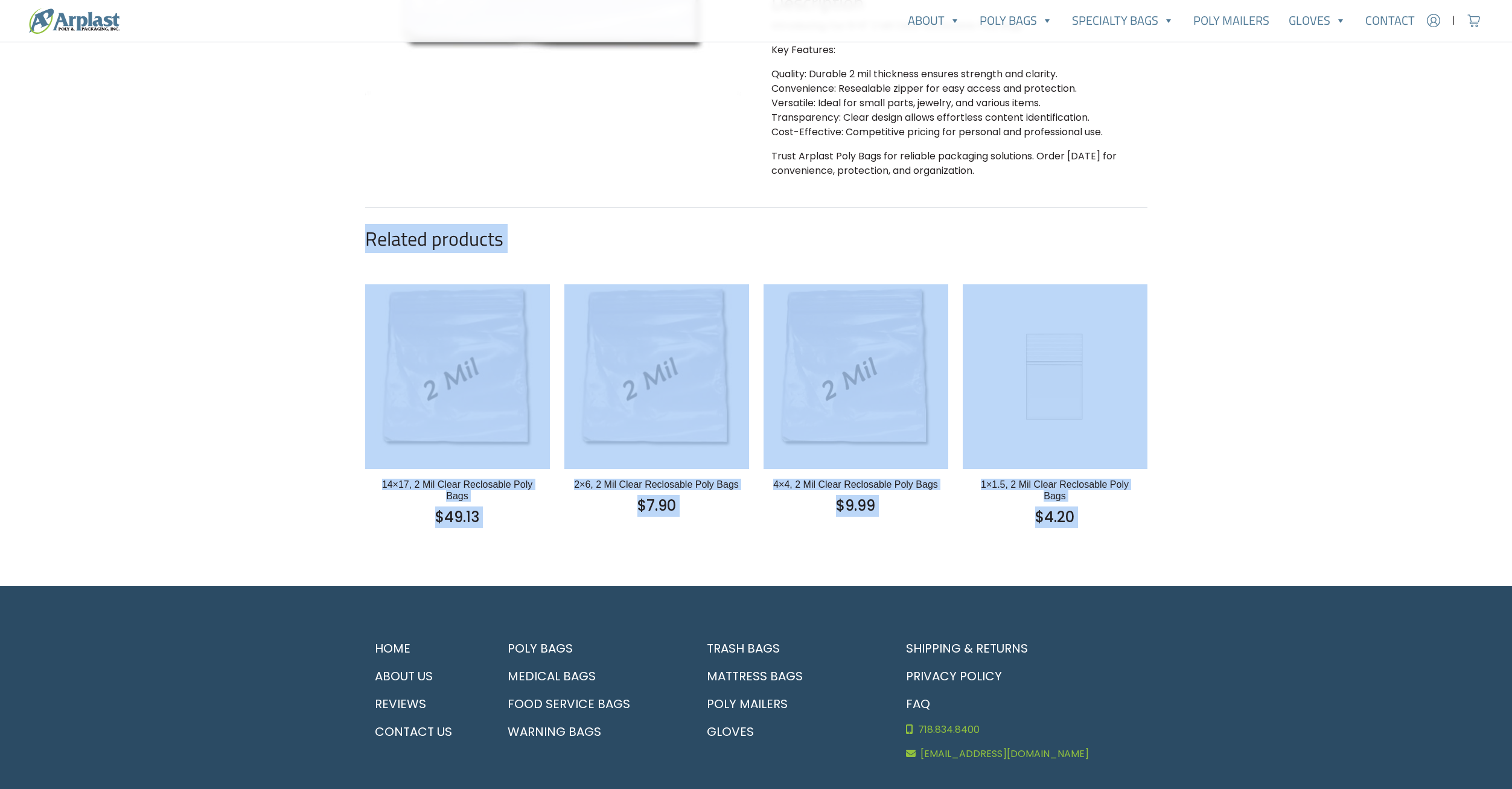
drag, startPoint x: 1184, startPoint y: 519, endPoint x: 1163, endPoint y: 540, distance: 29.7
click at [1163, 540] on div "Account | Cart 718.834.8400" at bounding box center [756, 213] width 1512 height 1271
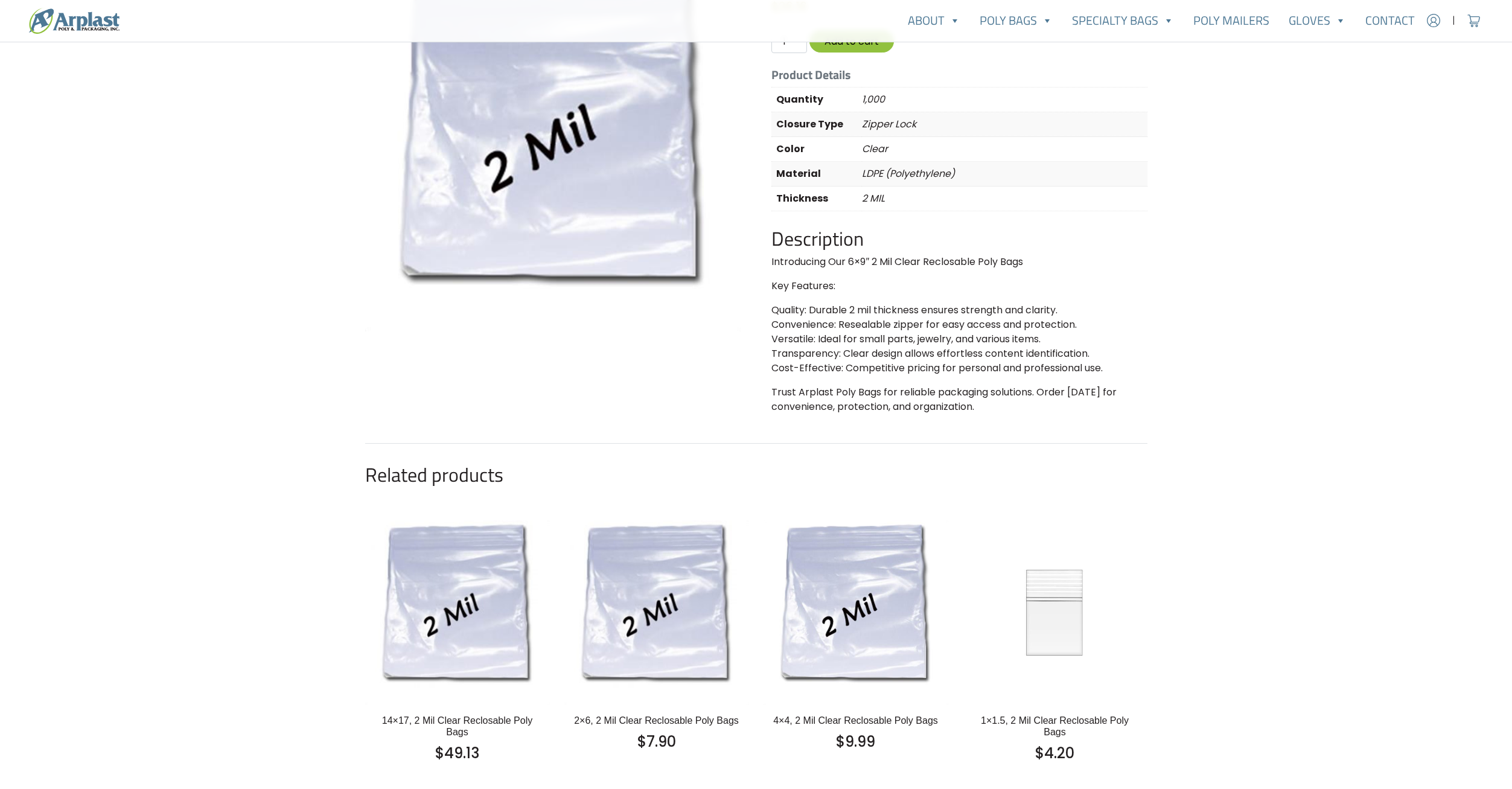
scroll to position [121, 0]
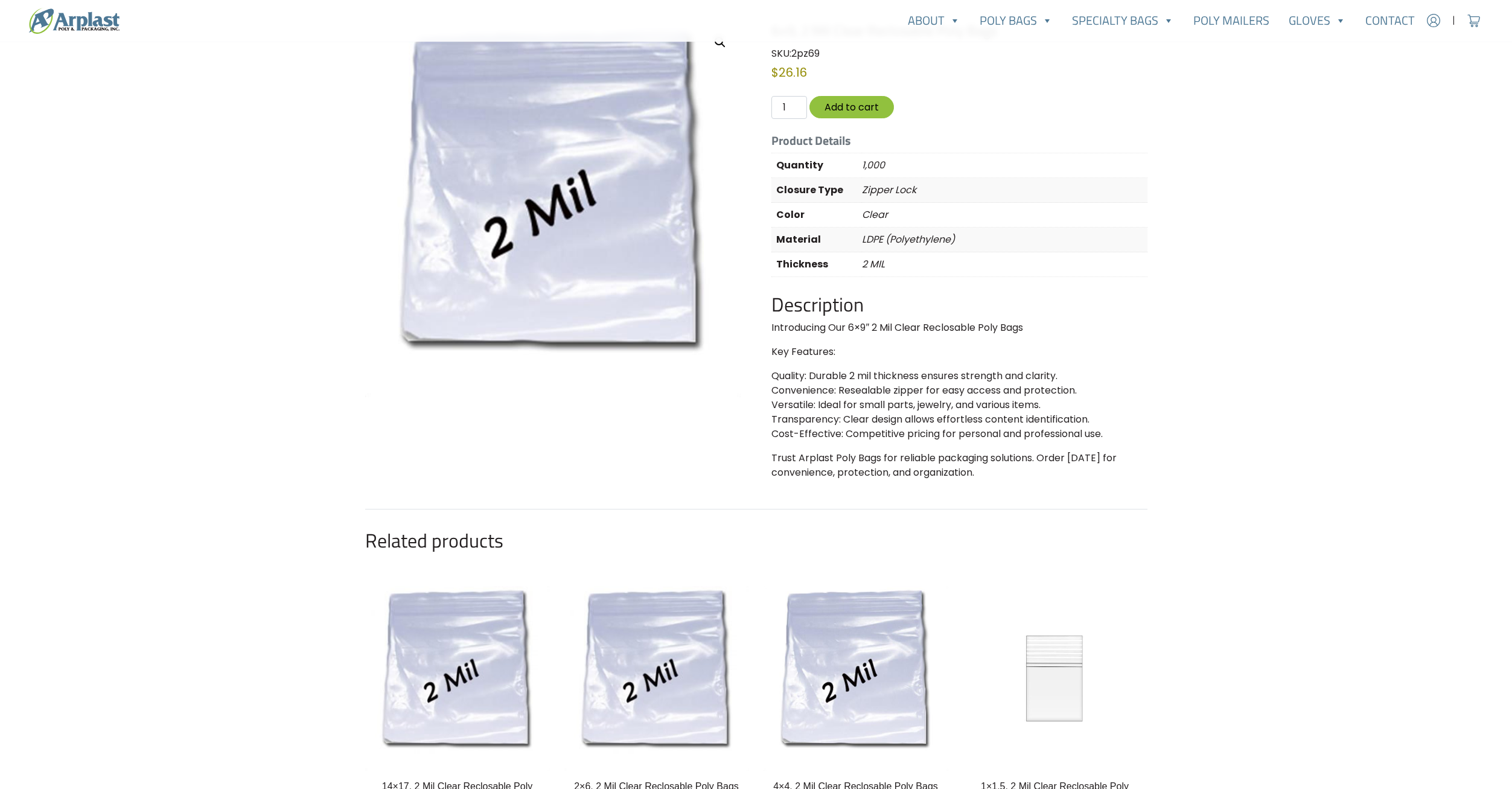
click at [1040, 434] on p "Quality: Durable 2 mil thickness ensures strength and clarity. Convenience: Res…" at bounding box center [959, 405] width 375 height 72
drag, startPoint x: 1040, startPoint y: 434, endPoint x: 959, endPoint y: 429, distance: 81.2
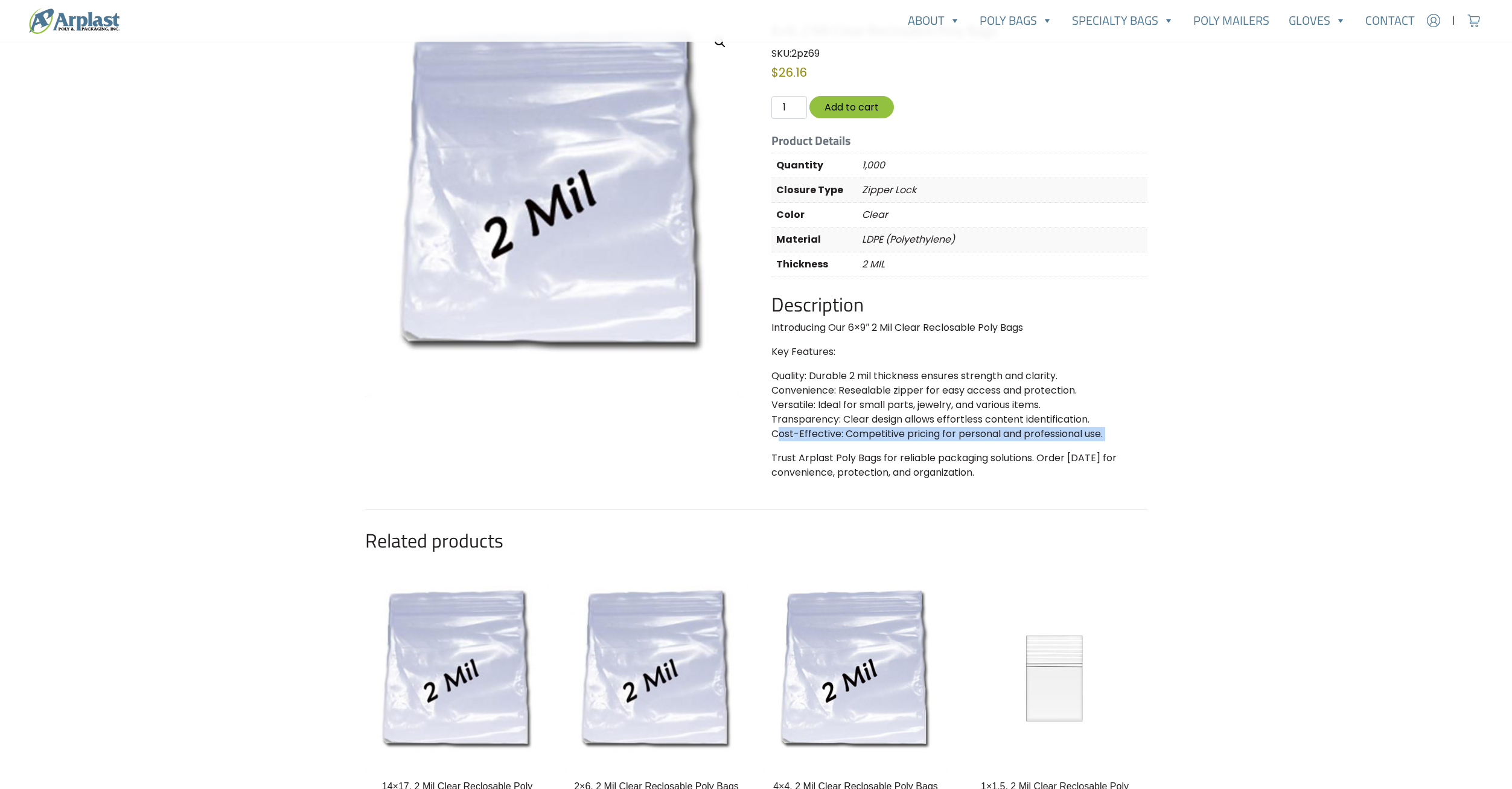
click at [963, 430] on p "Quality: Durable 2 mil thickness ensures strength and clarity. Convenience: Res…" at bounding box center [959, 405] width 375 height 72
click at [957, 410] on p "Quality: Durable 2 mil thickness ensures strength and clarity. Convenience: Res…" at bounding box center [959, 405] width 375 height 72
drag, startPoint x: 957, startPoint y: 410, endPoint x: 923, endPoint y: 403, distance: 34.7
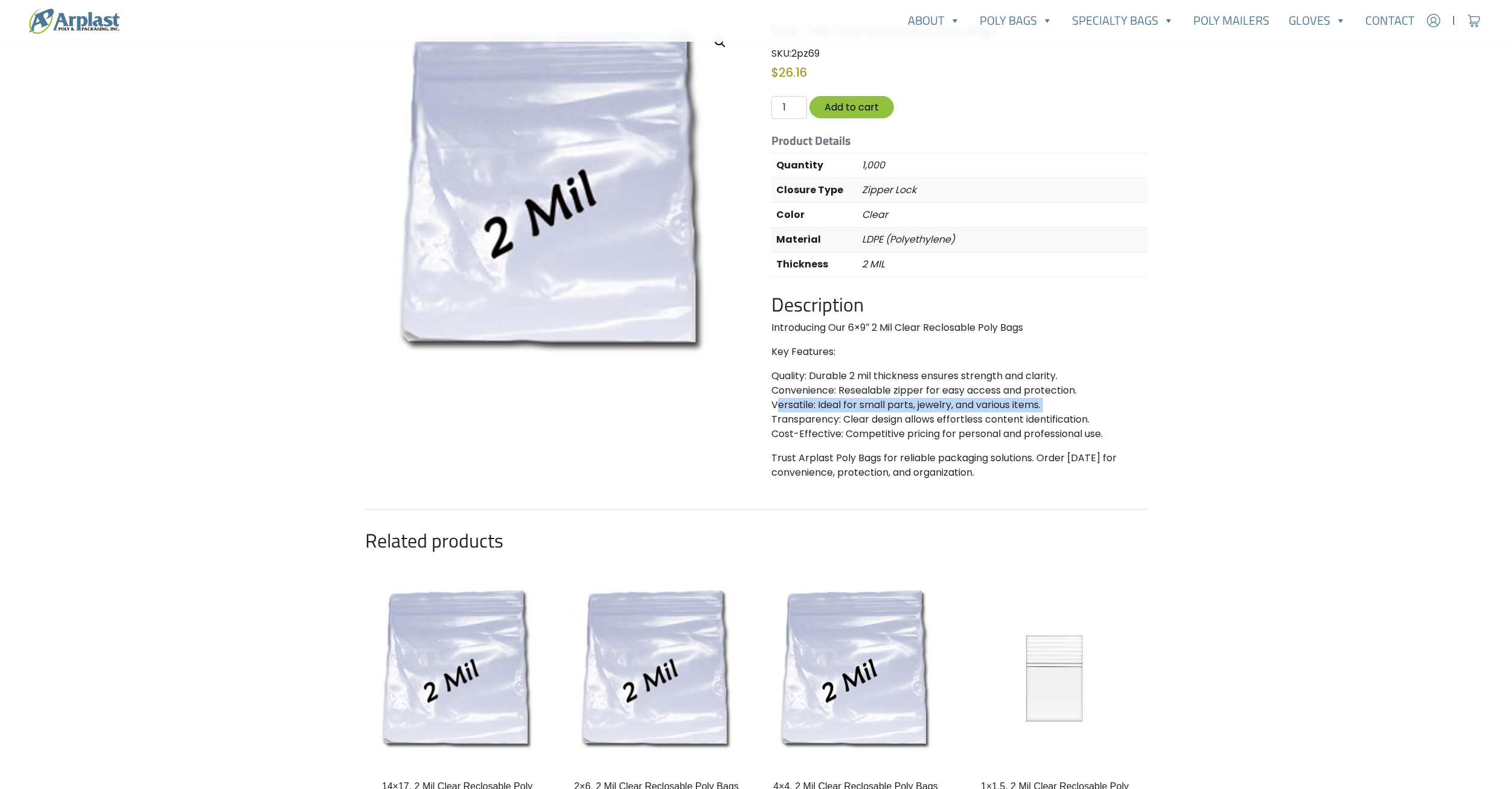
click at [923, 403] on p "Quality: Durable 2 mil thickness ensures strength and clarity. Convenience: Res…" at bounding box center [959, 405] width 375 height 72
